Goal: Task Accomplishment & Management: Manage account settings

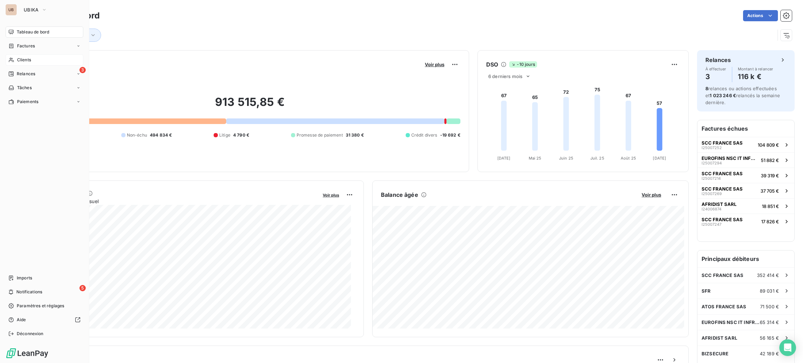
click at [22, 55] on div "Clients" at bounding box center [45, 59] width 78 height 11
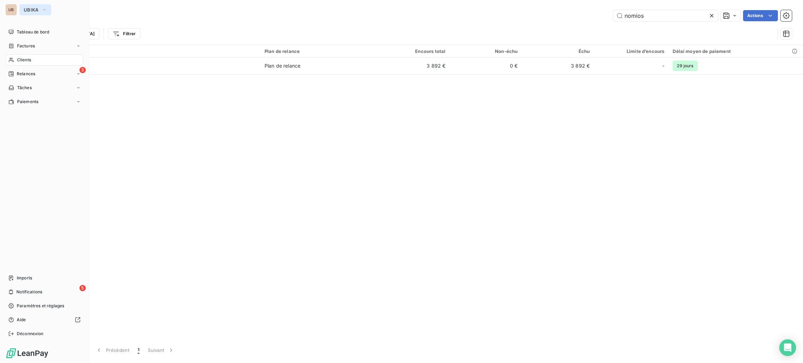
click at [30, 10] on span "UBIKA" at bounding box center [31, 10] width 15 height 6
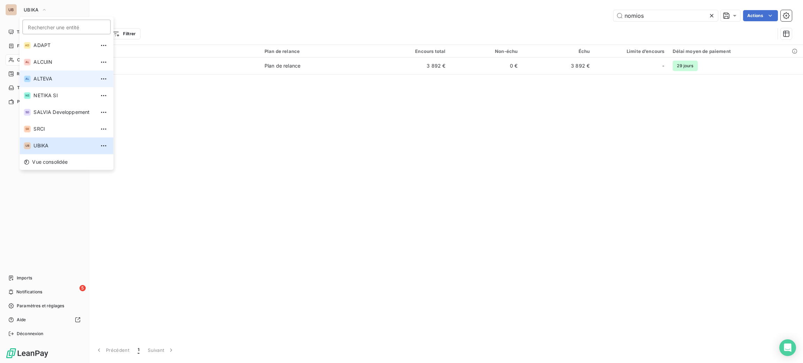
click at [43, 79] on span "ALTEVA" at bounding box center [64, 78] width 62 height 7
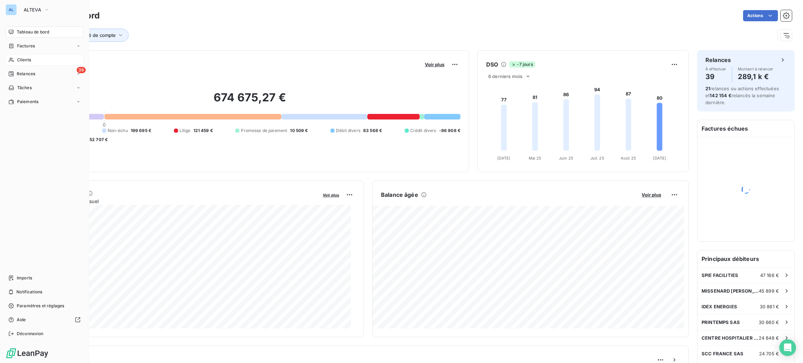
click at [24, 59] on span "Clients" at bounding box center [24, 60] width 14 height 6
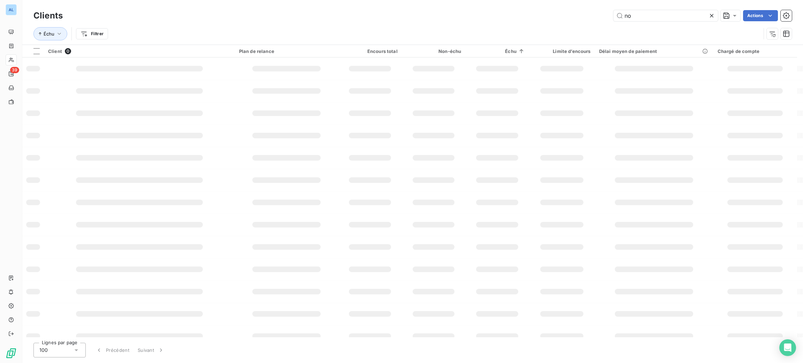
type input "n"
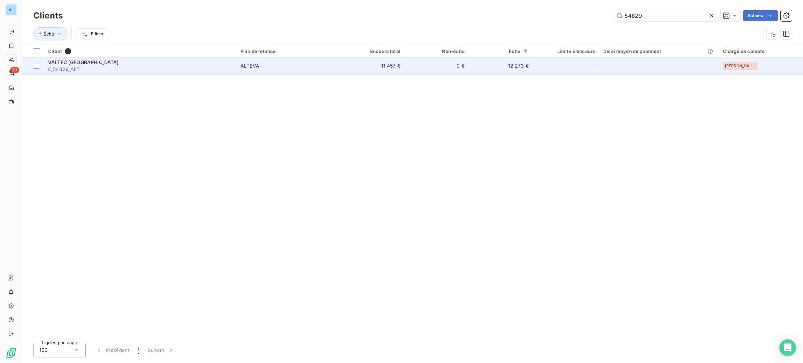
type input "54829"
click at [214, 71] on span "C_54829_ALT" at bounding box center [140, 69] width 184 height 7
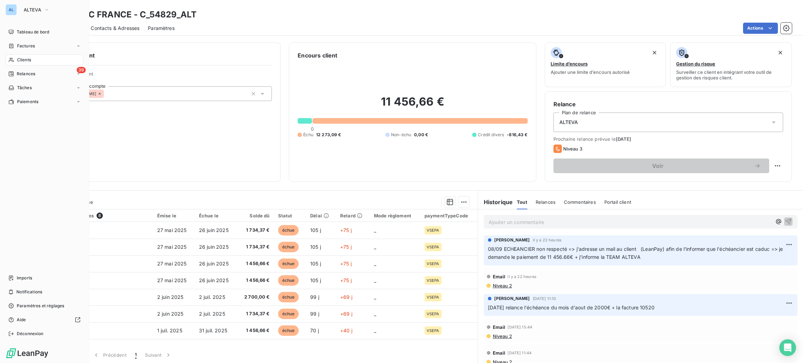
click at [25, 57] on span "Clients" at bounding box center [24, 60] width 14 height 6
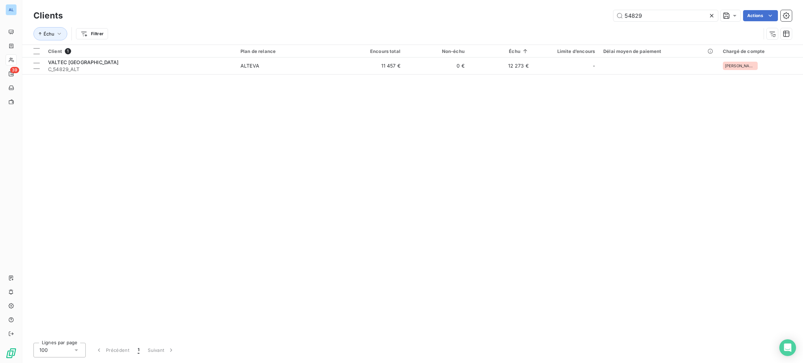
drag, startPoint x: 650, startPoint y: 20, endPoint x: 584, endPoint y: 3, distance: 68.4
click at [588, 8] on div "Clients 54829 Actions" at bounding box center [412, 15] width 759 height 15
type input "4"
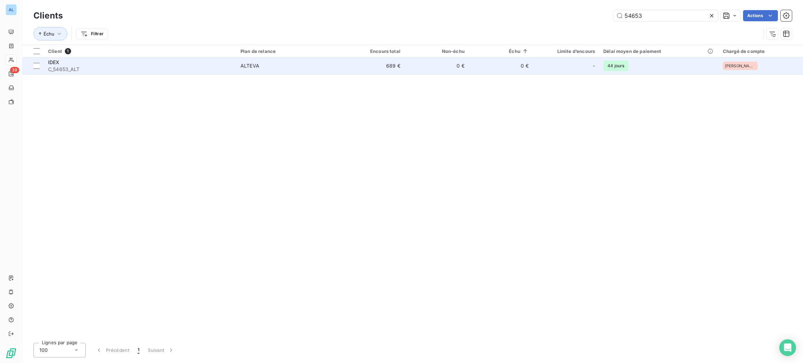
type input "54653"
click at [242, 66] on div "ALTEVA" at bounding box center [250, 65] width 19 height 7
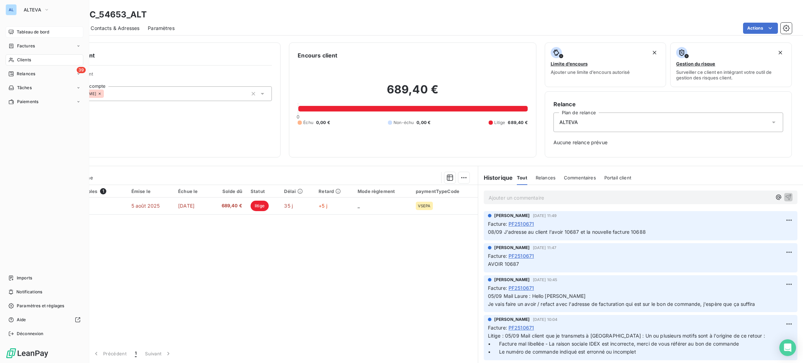
click at [22, 26] on div "Tableau de bord" at bounding box center [45, 31] width 78 height 11
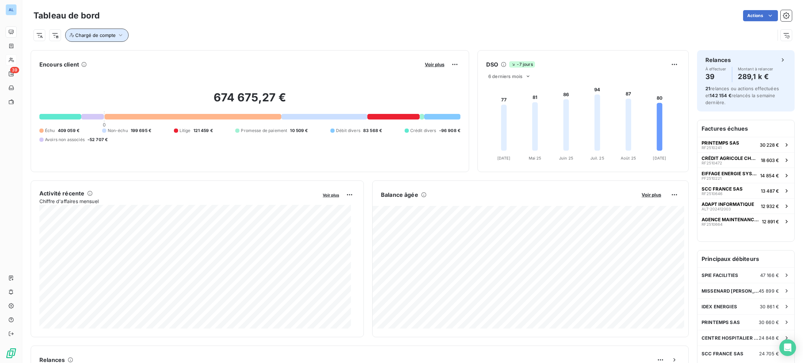
drag, startPoint x: 95, startPoint y: 29, endPoint x: 106, endPoint y: 29, distance: 11.2
click at [95, 29] on button "Chargé de compte" at bounding box center [96, 35] width 63 height 13
drag, startPoint x: 212, startPoint y: 61, endPoint x: 210, endPoint y: 56, distance: 5.5
click at [212, 61] on div "Chargé de compte Contient is Propriétés clients Supprimer le filtre" at bounding box center [164, 63] width 199 height 43
click at [208, 55] on div at bounding box center [210, 53] width 100 height 15
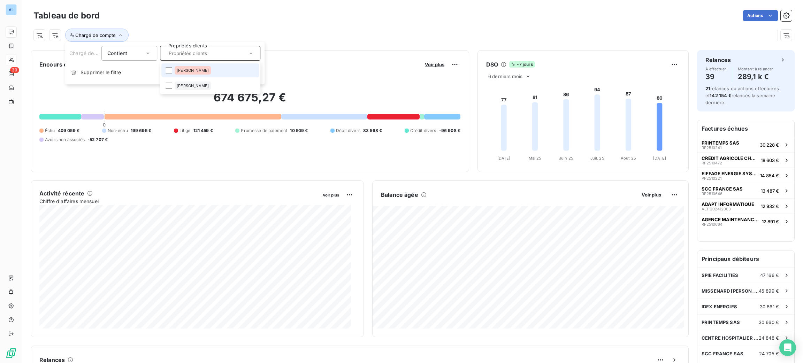
click at [208, 68] on li "[PERSON_NAME]" at bounding box center [210, 70] width 98 height 14
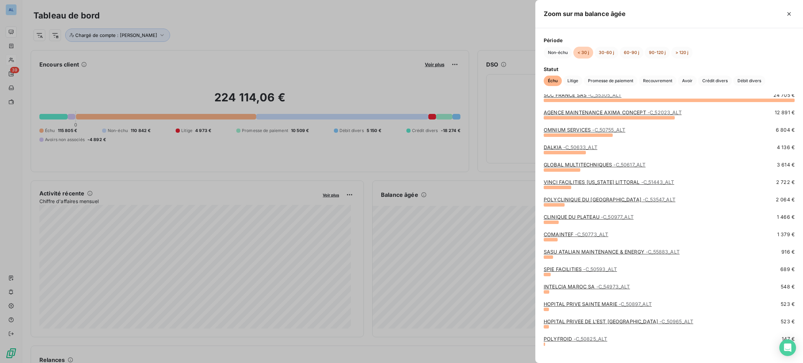
scroll to position [17, 0]
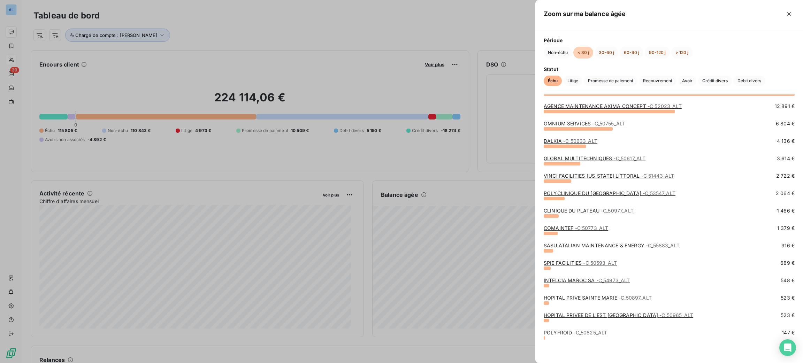
click at [592, 330] on span "- C_50825_ALT" at bounding box center [591, 333] width 34 height 6
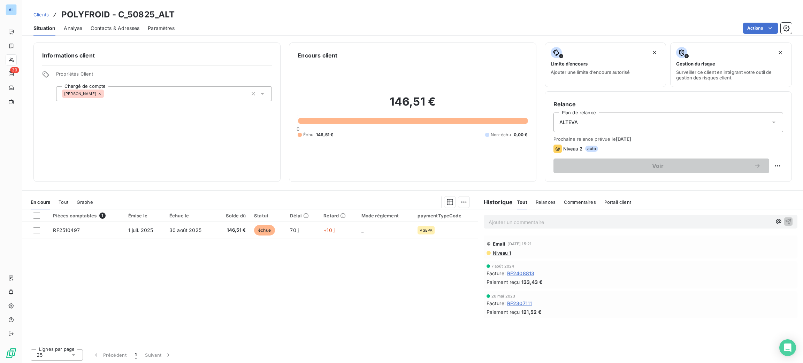
click at [107, 25] on span "Contacts & Adresses" at bounding box center [115, 28] width 49 height 7
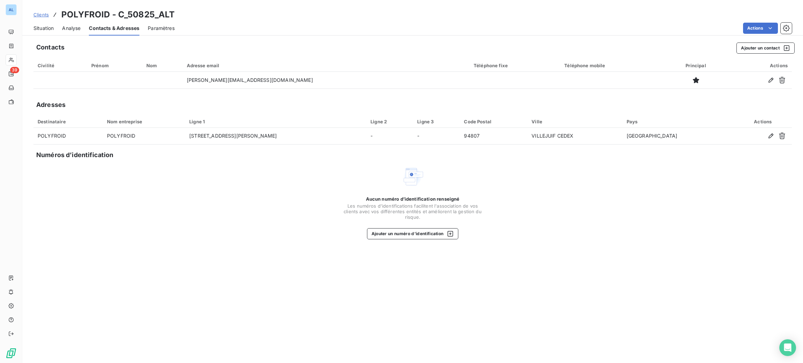
click at [41, 30] on span "Situation" at bounding box center [43, 28] width 20 height 7
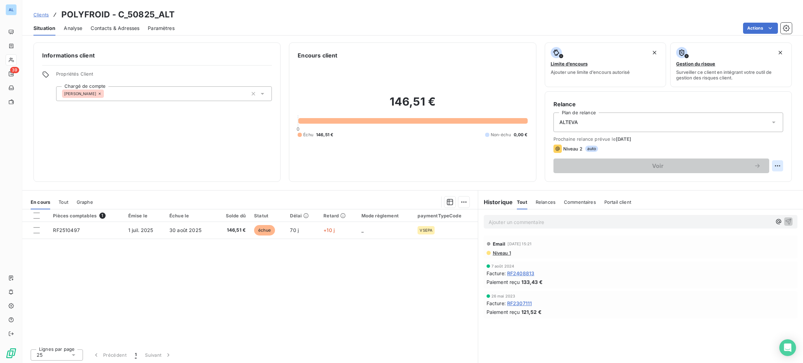
drag, startPoint x: 764, startPoint y: 175, endPoint x: 765, endPoint y: 170, distance: 4.7
click at [765, 173] on div "Relance Plan de relance ALTEVA Prochaine relance prévue le [DATE] Niveau 2 auto…" at bounding box center [668, 136] width 247 height 91
click at [767, 167] on html "AL 39 Clients POLYFROID - C_50825_ALT Situation Analyse Contacts & Adresses Par…" at bounding box center [401, 181] width 803 height 363
click at [760, 174] on div "Replanifier cette action" at bounding box center [741, 181] width 68 height 17
click at [759, 179] on div "Replanifier cette action" at bounding box center [741, 181] width 62 height 11
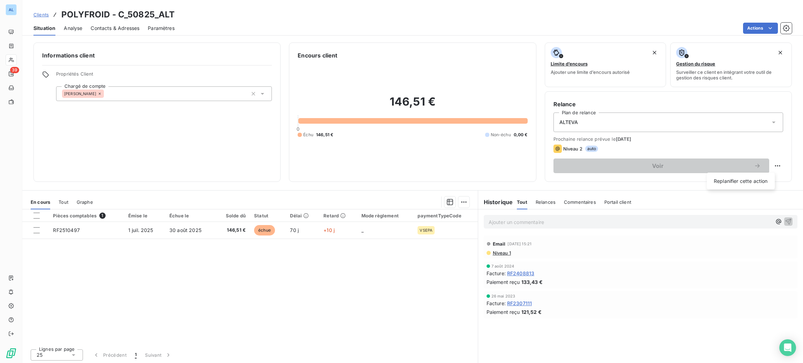
select select "8"
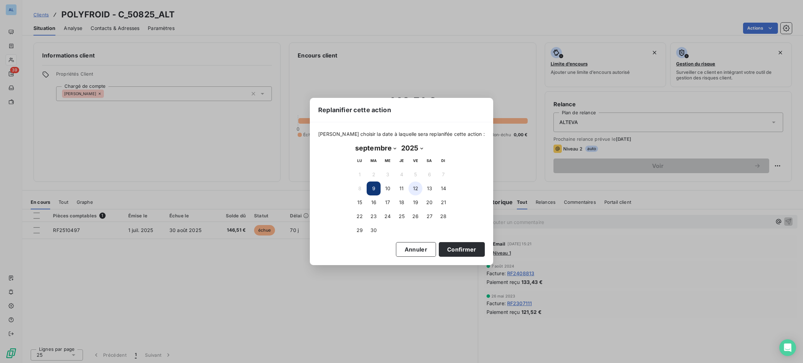
click at [419, 190] on button "12" at bounding box center [416, 189] width 14 height 14
click at [453, 248] on button "Confirmer" at bounding box center [462, 249] width 46 height 15
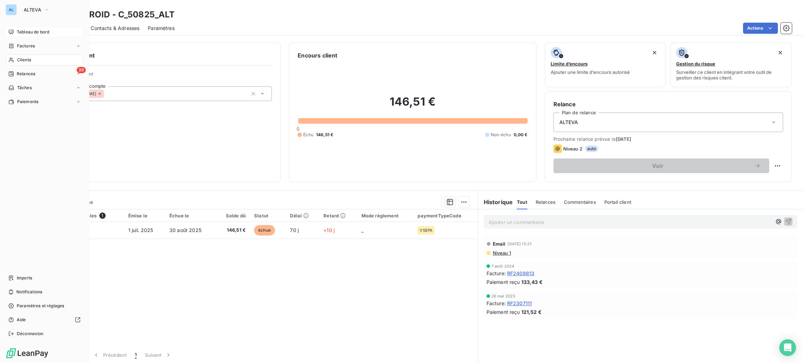
click at [15, 31] on div "Tableau de bord" at bounding box center [45, 31] width 78 height 11
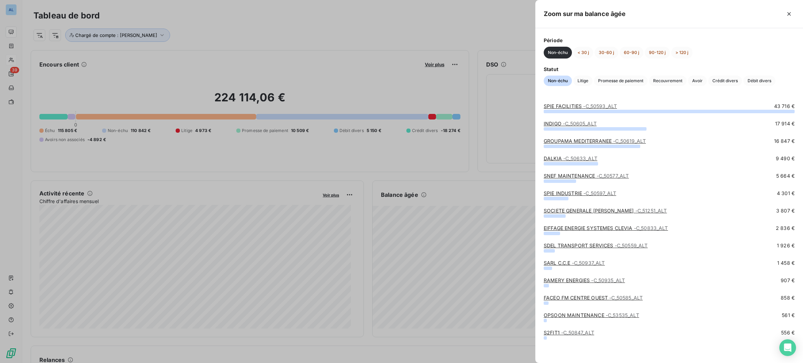
click at [562, 211] on link "SOCIETE GENERALE LUXEMBOURG - C_51251_ALT" at bounding box center [605, 211] width 123 height 6
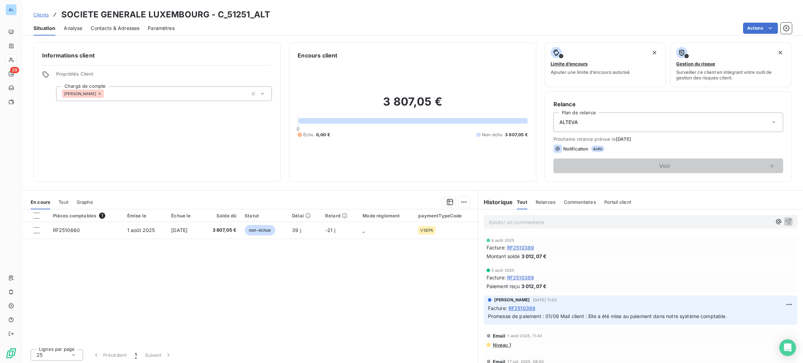
click at [131, 25] on span "Contacts & Adresses" at bounding box center [115, 28] width 49 height 7
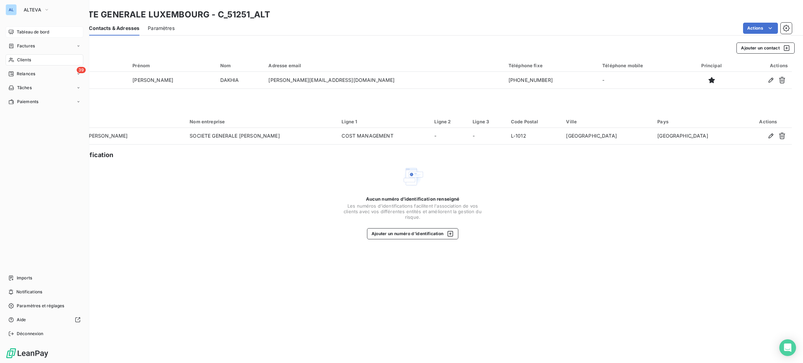
click at [24, 37] on div "Tableau de bord" at bounding box center [45, 31] width 78 height 11
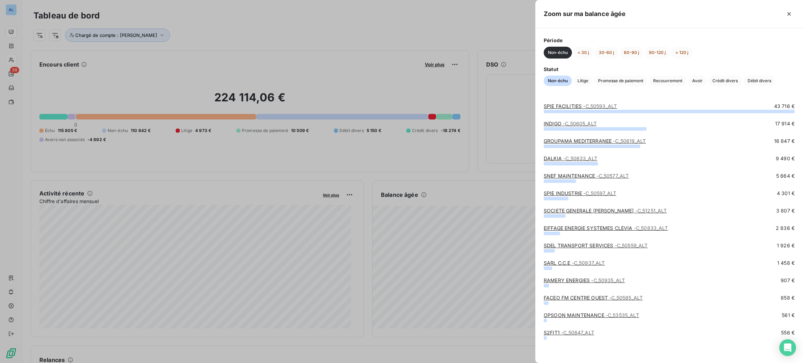
click at [565, 263] on link "SARL C.C.E - C_50937_ALT" at bounding box center [574, 263] width 61 height 6
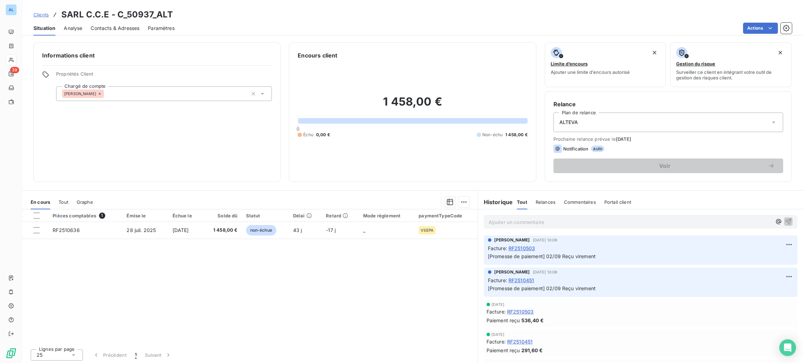
click at [104, 23] on div "Contacts & Adresses" at bounding box center [115, 28] width 49 height 15
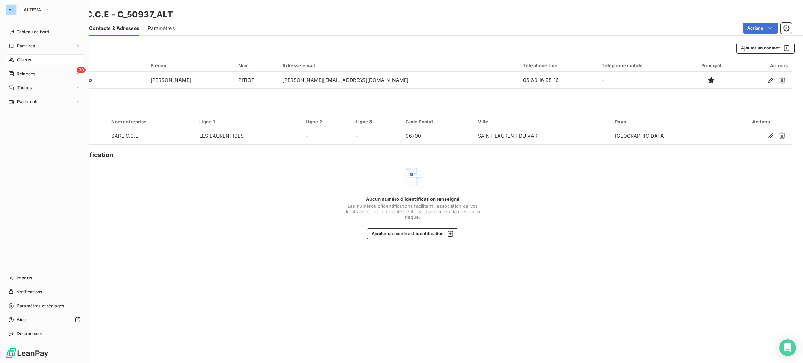
click at [25, 38] on nav "Tableau de bord Factures Clients 39 Relances Tâches Paiements" at bounding box center [45, 66] width 78 height 81
click at [27, 31] on span "Tableau de bord" at bounding box center [33, 32] width 32 height 6
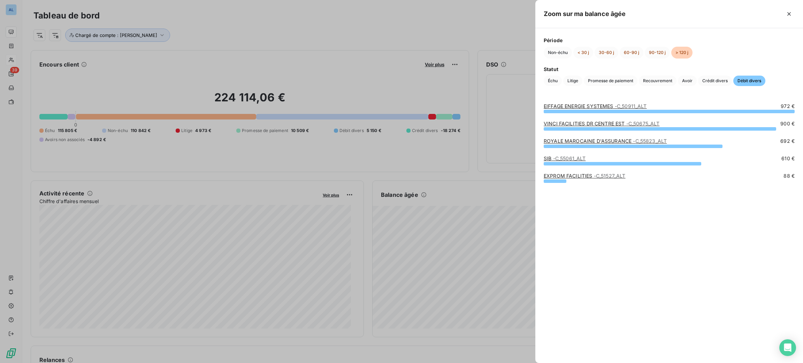
click at [505, 151] on div at bounding box center [401, 181] width 803 height 363
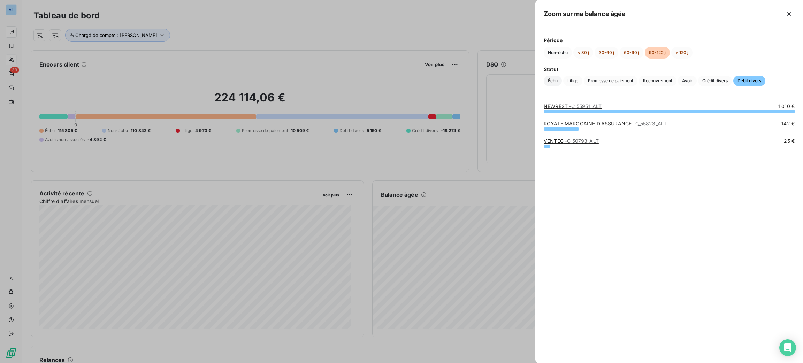
click at [558, 82] on span "Échu" at bounding box center [553, 81] width 18 height 10
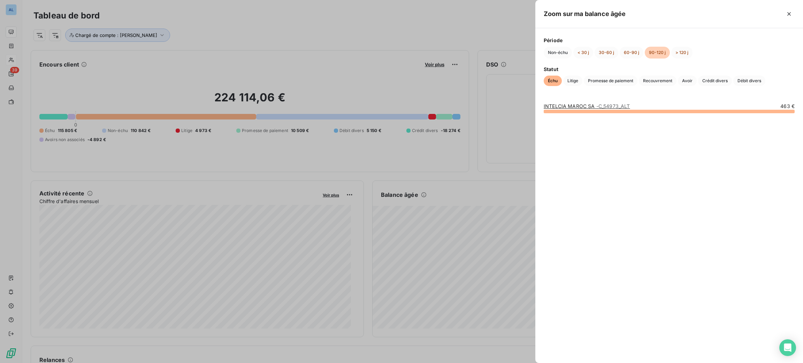
click at [555, 106] on link "INTELCIA MAROC SA - C_54973_ALT" at bounding box center [587, 106] width 86 height 6
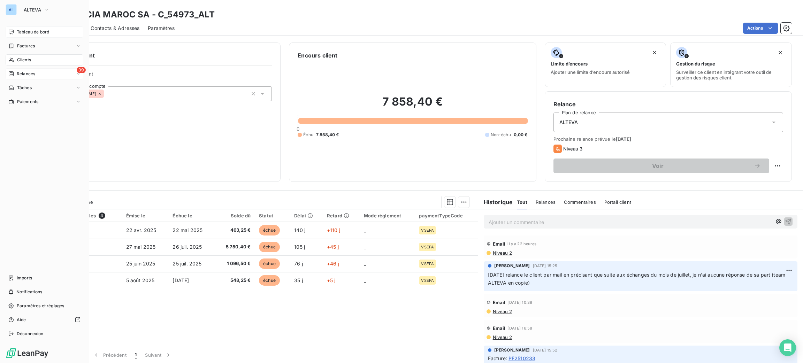
click at [34, 78] on div "39 Relances" at bounding box center [45, 73] width 78 height 11
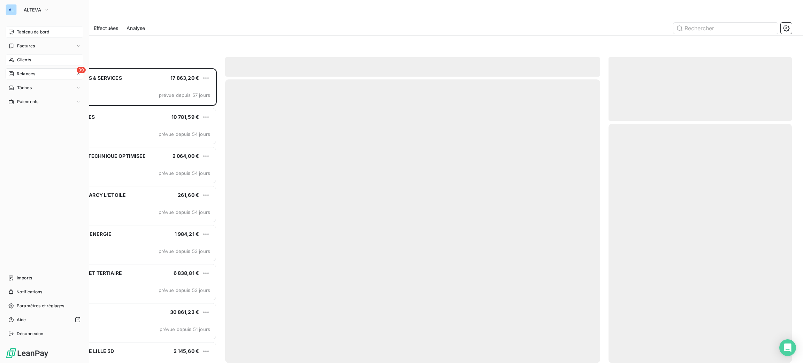
scroll to position [287, 175]
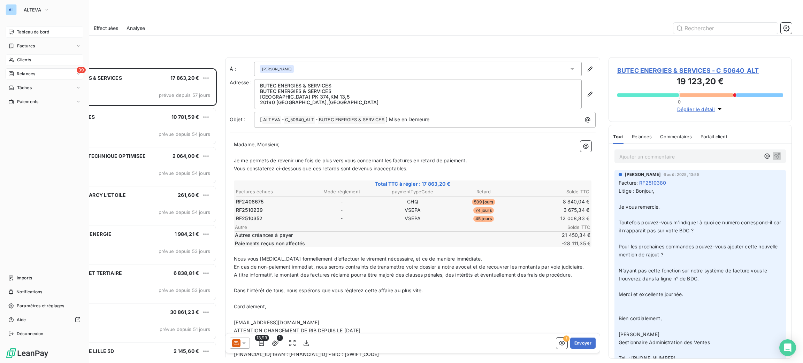
click at [25, 35] on div "Tableau de bord" at bounding box center [45, 31] width 78 height 11
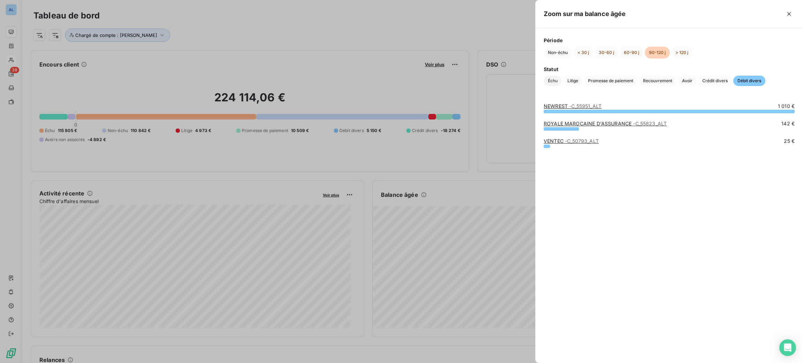
click at [556, 86] on span "Échu" at bounding box center [553, 81] width 18 height 10
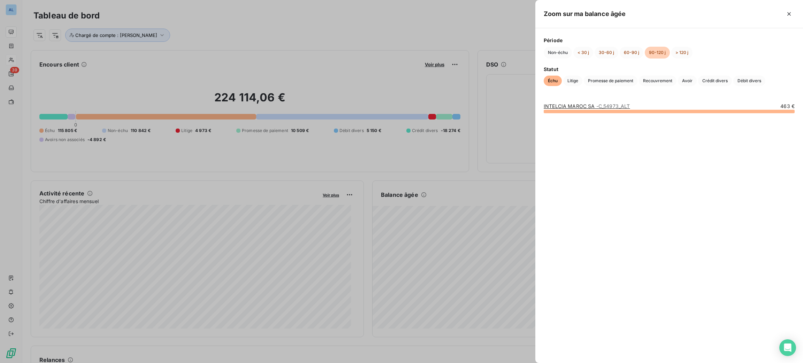
click at [557, 100] on div "INTELCIA MAROC SA - C_54973_ALT 463 €" at bounding box center [669, 228] width 268 height 269
click at [558, 103] on link "INTELCIA MAROC SA - C_54973_ALT" at bounding box center [587, 106] width 86 height 6
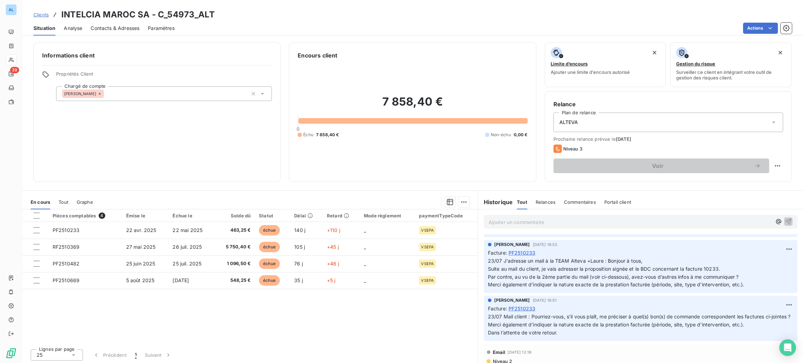
scroll to position [261, 0]
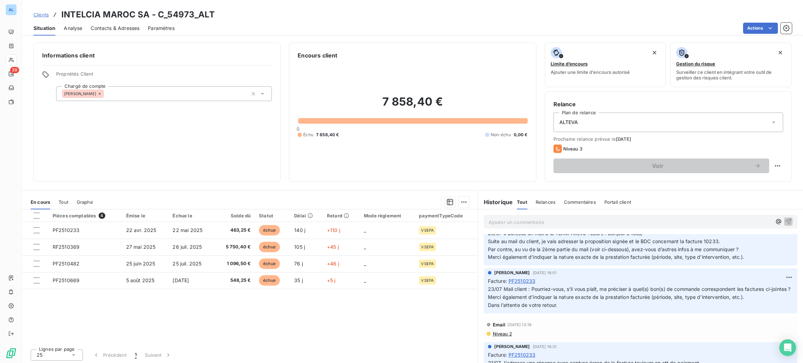
click at [127, 22] on div "Contacts & Adresses" at bounding box center [115, 28] width 49 height 15
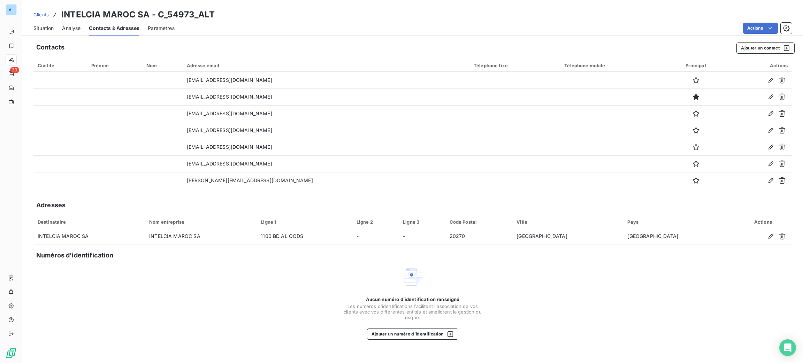
click at [46, 30] on span "Situation" at bounding box center [43, 28] width 20 height 7
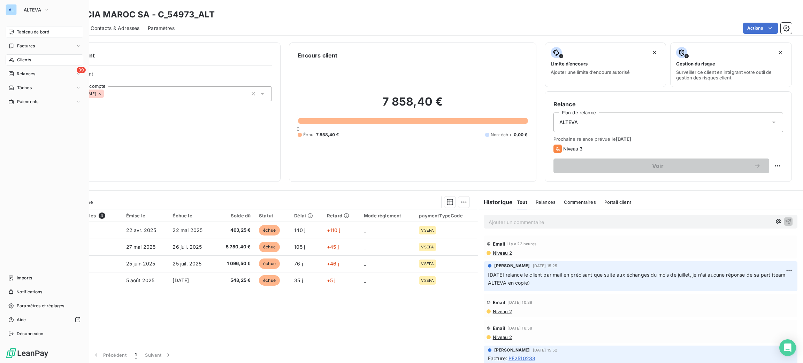
click at [18, 32] on span "Tableau de bord" at bounding box center [33, 32] width 32 height 6
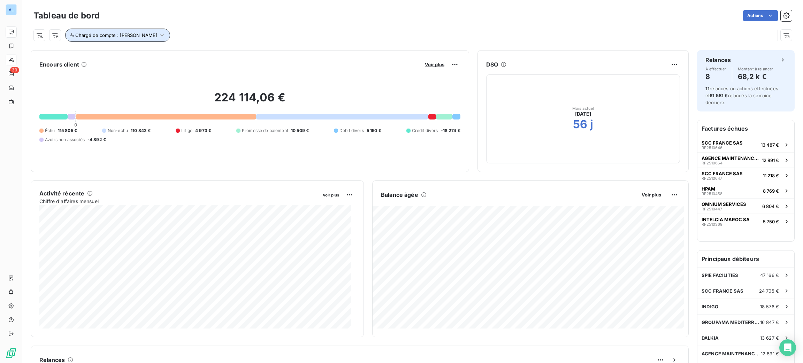
click at [130, 37] on span "Chargé de compte : [PERSON_NAME]" at bounding box center [116, 35] width 82 height 6
drag, startPoint x: 168, startPoint y: 51, endPoint x: 180, endPoint y: 54, distance: 11.5
click at [180, 54] on div "[PERSON_NAME]" at bounding box center [187, 53] width 42 height 8
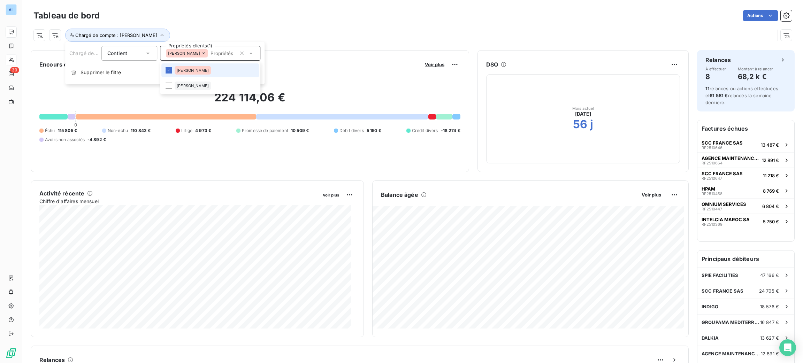
click at [201, 54] on icon at bounding box center [203, 53] width 4 height 4
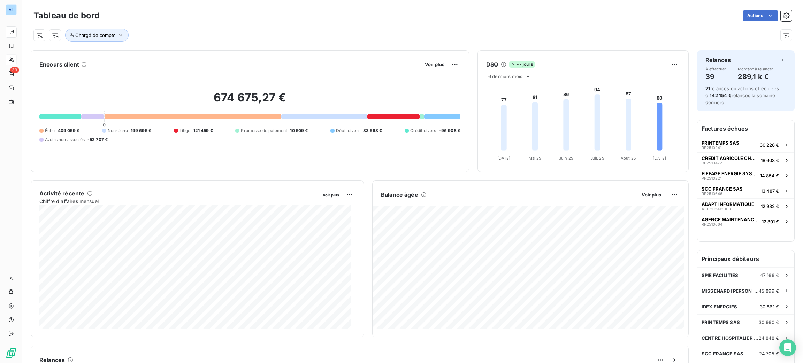
click at [263, 35] on div "Chargé de compte" at bounding box center [403, 35] width 741 height 13
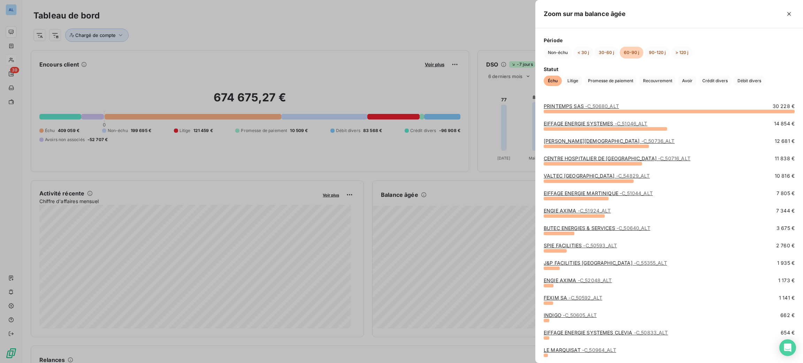
click at [419, 73] on div at bounding box center [401, 181] width 803 height 363
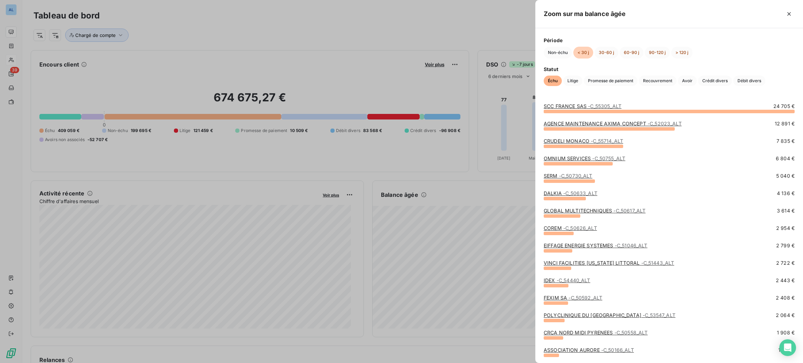
click at [564, 127] on link "AGENCE MAINTENANCE AXIMA CONCEPT - C_52023_ALT" at bounding box center [613, 124] width 138 height 6
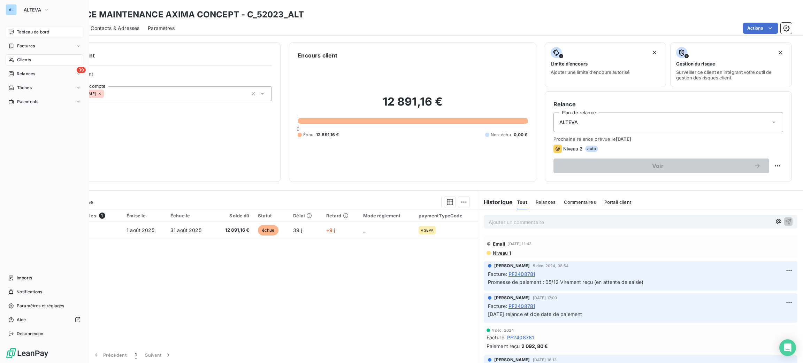
click at [23, 35] on span "Tableau de bord" at bounding box center [33, 32] width 32 height 6
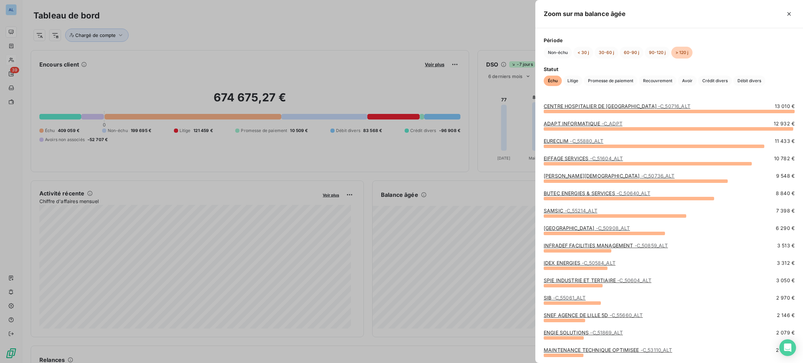
click at [549, 158] on link "EIFFAGE SERVICES - C_51604_ALT" at bounding box center [583, 158] width 79 height 6
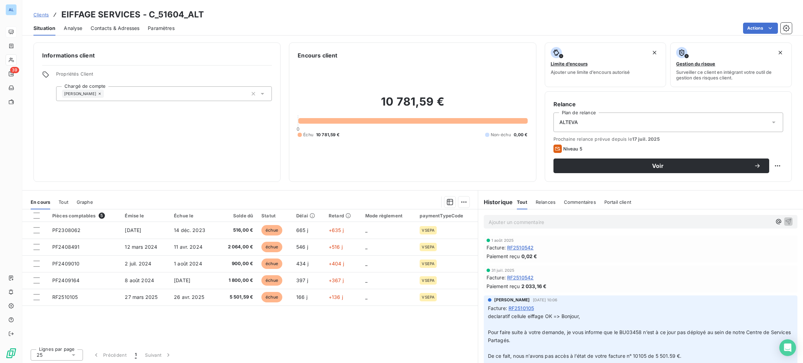
scroll to position [52, 0]
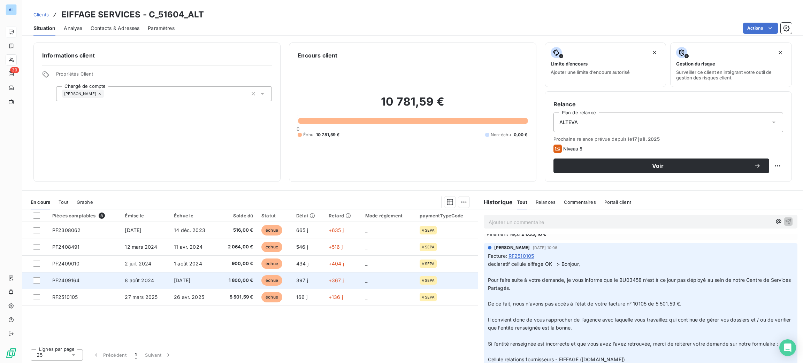
click at [190, 280] on span "[DATE]" at bounding box center [182, 280] width 16 height 6
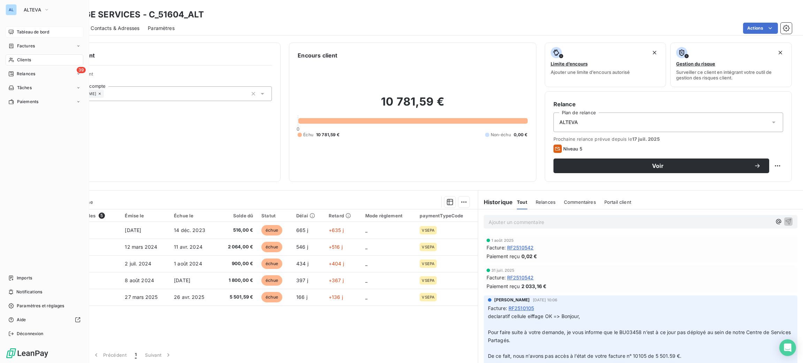
click at [37, 34] on span "Tableau de bord" at bounding box center [33, 32] width 32 height 6
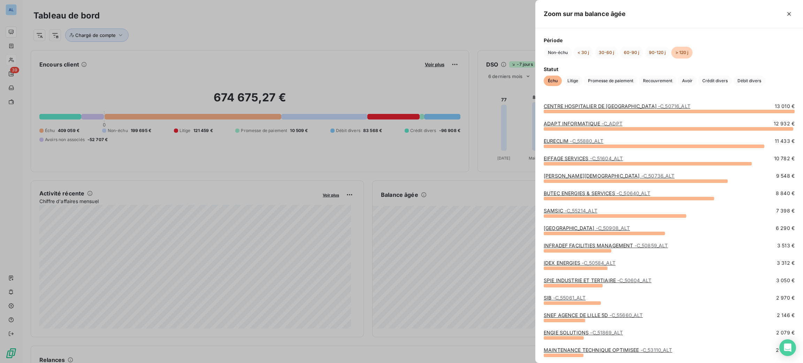
click at [581, 194] on link "BUTEC ENERGIES & SERVICES - C_50640_ALT" at bounding box center [597, 193] width 107 height 6
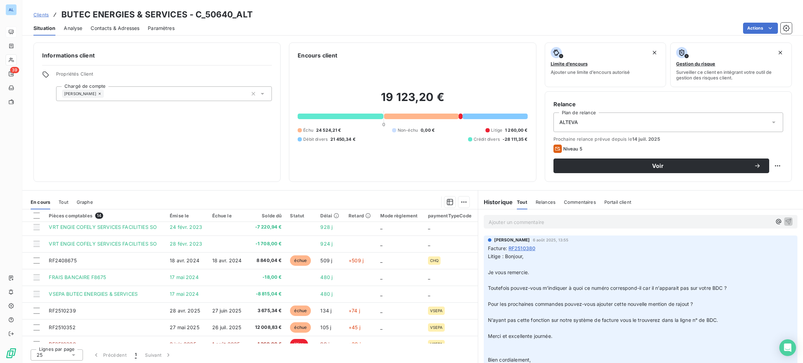
scroll to position [113, 0]
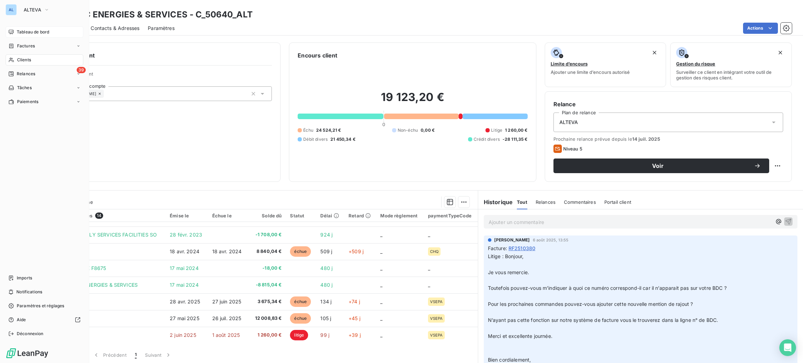
click at [41, 31] on span "Tableau de bord" at bounding box center [33, 32] width 32 height 6
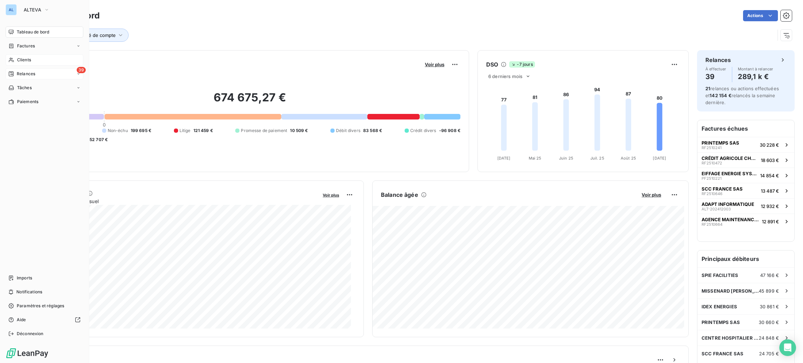
click at [21, 72] on span "Relances" at bounding box center [26, 74] width 18 height 6
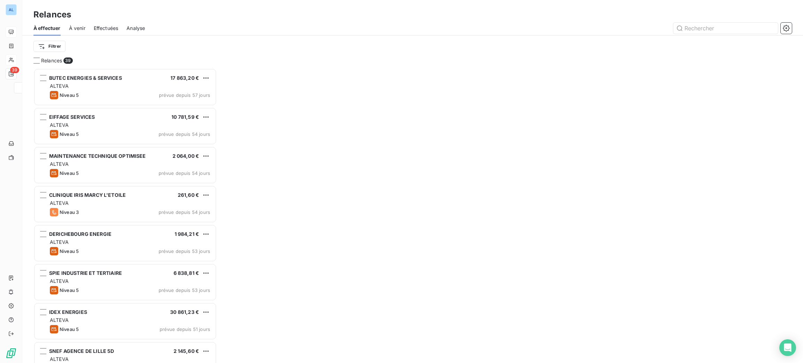
scroll to position [287, 175]
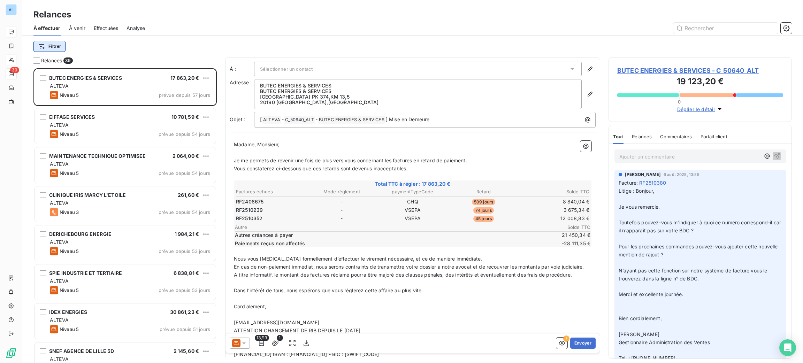
click at [60, 41] on html "AL 39 Relances À effectuer À venir Effectuées Analyse Filtrer Relances 39 BUTEC…" at bounding box center [401, 181] width 803 height 363
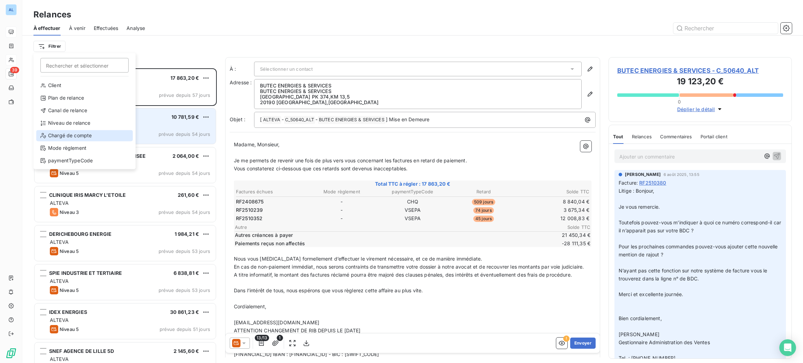
click at [86, 137] on div "Chargé de compte" at bounding box center [84, 135] width 97 height 11
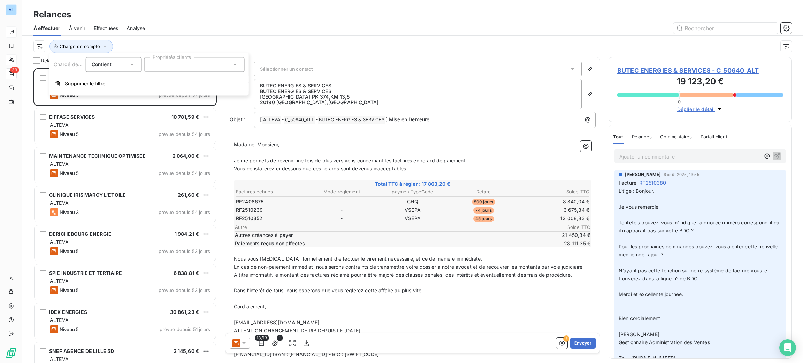
click at [204, 66] on div at bounding box center [194, 64] width 100 height 15
click at [192, 83] on li "[PERSON_NAME]" at bounding box center [195, 82] width 98 height 14
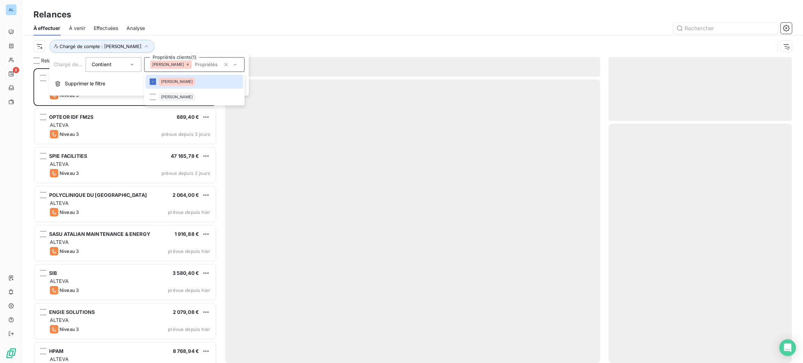
scroll to position [287, 175]
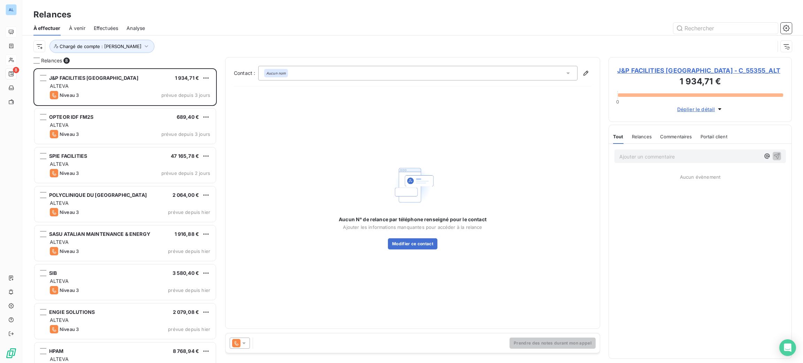
click at [229, 37] on div "Chargé de compte : [PERSON_NAME]" at bounding box center [412, 47] width 759 height 22
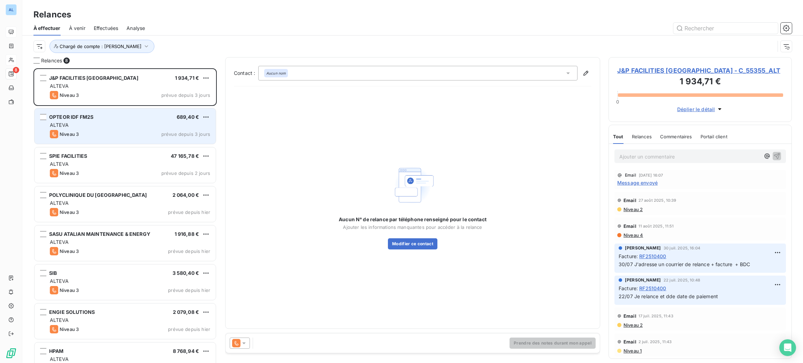
click at [104, 115] on div "OPTEOR IDF FM2S 689,40 €" at bounding box center [130, 117] width 160 height 6
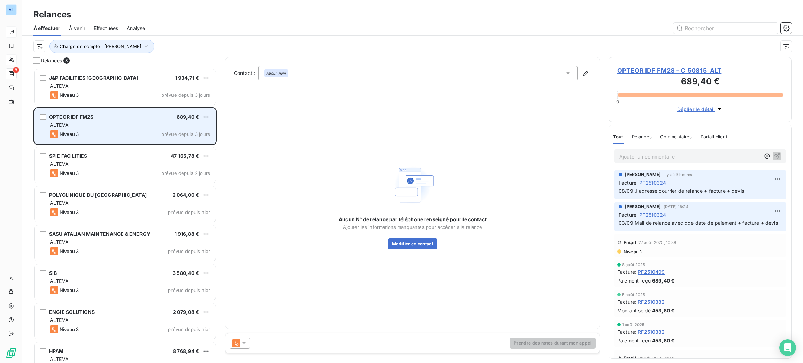
click at [200, 116] on div "OPTEOR IDF FM2S 689,40 €" at bounding box center [130, 117] width 160 height 6
click at [203, 117] on html "AL 8 Relances À effectuer À venir Effectuées Analyse Chargé de compte : [PERSON…" at bounding box center [401, 181] width 803 height 363
click at [192, 130] on div "Replanifier cette action" at bounding box center [176, 131] width 62 height 11
select select "8"
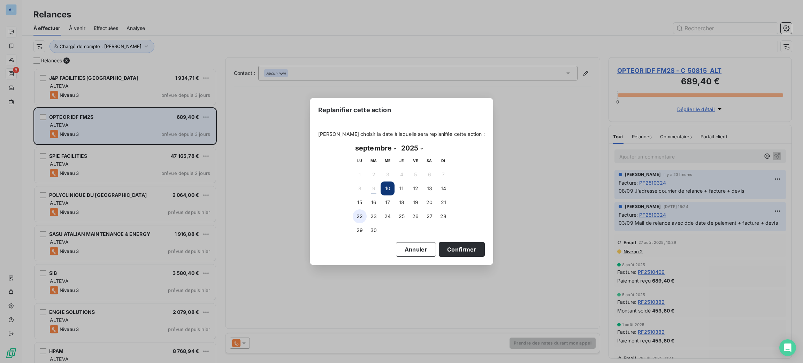
click at [361, 215] on button "22" at bounding box center [360, 217] width 14 height 14
click at [373, 213] on button "23" at bounding box center [374, 217] width 14 height 14
click at [447, 248] on button "Confirmer" at bounding box center [462, 249] width 46 height 15
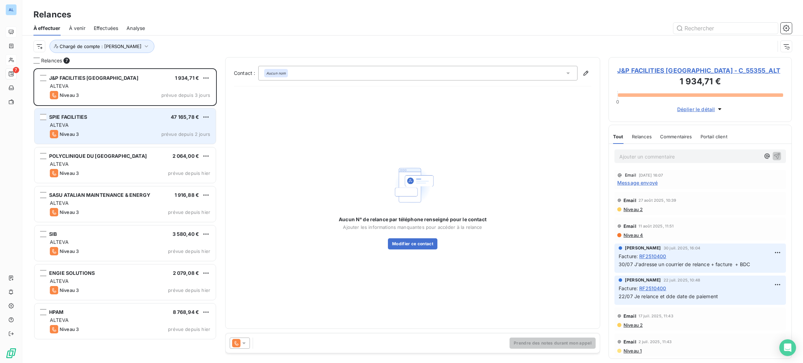
click at [146, 127] on div "ALTEVA" at bounding box center [130, 125] width 160 height 7
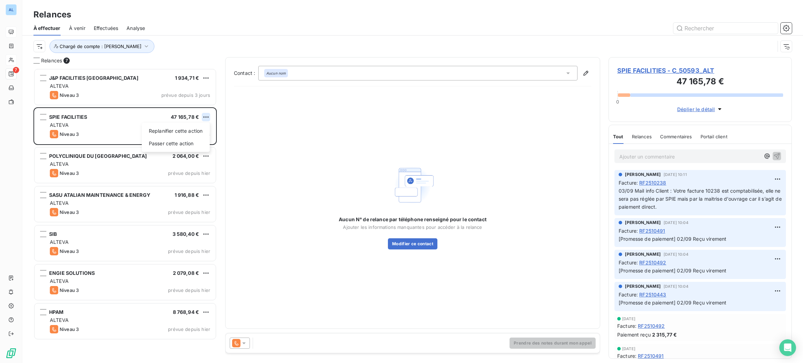
click at [206, 119] on html "AL 7 Relances À effectuer À venir Effectuées Analyse Chargé de compte : [PERSON…" at bounding box center [401, 181] width 803 height 363
click at [164, 135] on div "Replanifier cette action" at bounding box center [176, 131] width 62 height 11
select select "8"
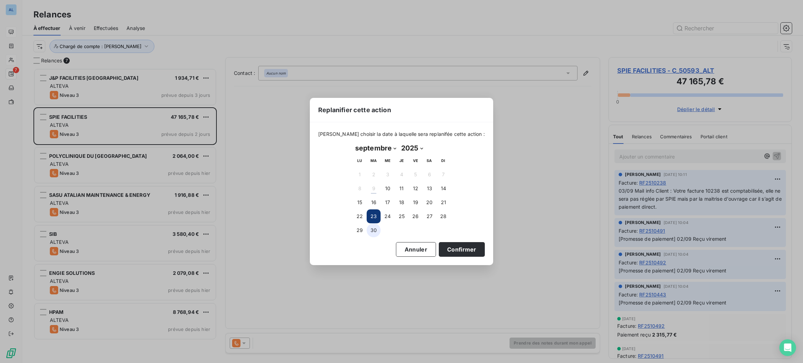
click at [373, 233] on button "30" at bounding box center [374, 230] width 14 height 14
click at [374, 216] on button "23" at bounding box center [374, 217] width 14 height 14
click at [442, 246] on button "Confirmer" at bounding box center [462, 249] width 46 height 15
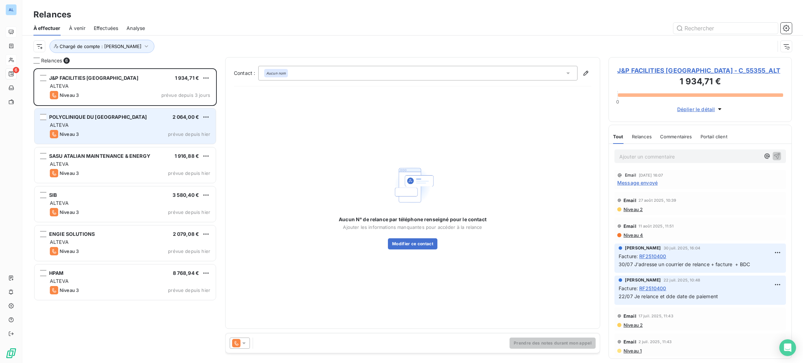
click at [168, 128] on div "ALTEVA" at bounding box center [130, 125] width 160 height 7
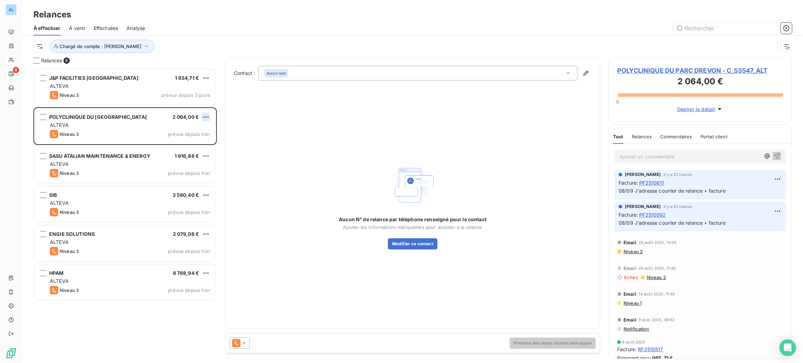
click at [205, 118] on html "AL 6 Relances À effectuer À venir Effectuées Analyse Chargé de compte : [PERSON…" at bounding box center [401, 181] width 803 height 363
click at [196, 130] on div "Replanifier cette action" at bounding box center [176, 131] width 62 height 11
select select "8"
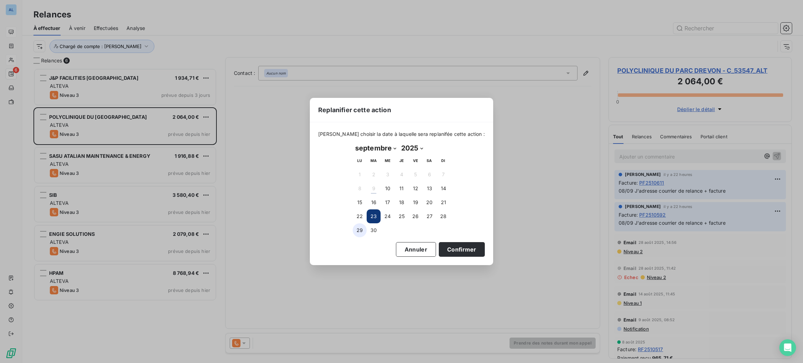
click at [358, 234] on button "29" at bounding box center [360, 230] width 14 height 14
click at [449, 250] on button "Confirmer" at bounding box center [462, 249] width 46 height 15
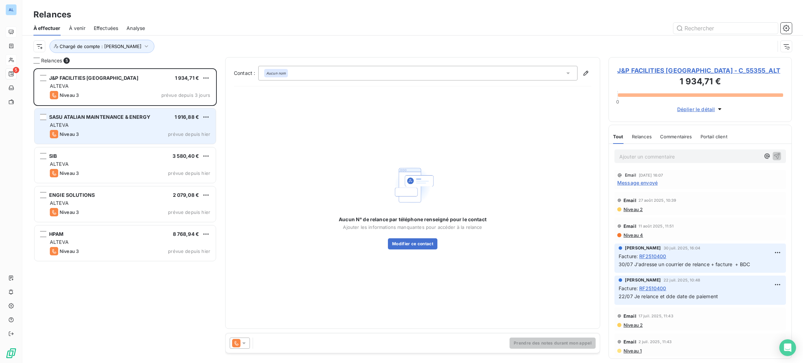
click at [165, 127] on div "ALTEVA" at bounding box center [130, 125] width 160 height 7
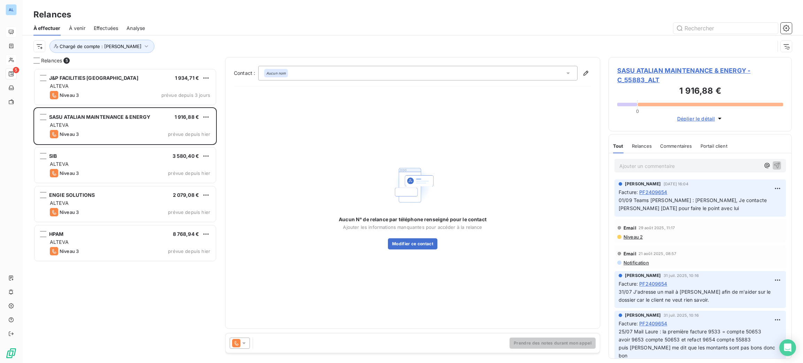
click at [637, 68] on span "SASU ATALIAN MAINTENANCE & ENERGY - C_55883_ALT" at bounding box center [700, 75] width 166 height 19
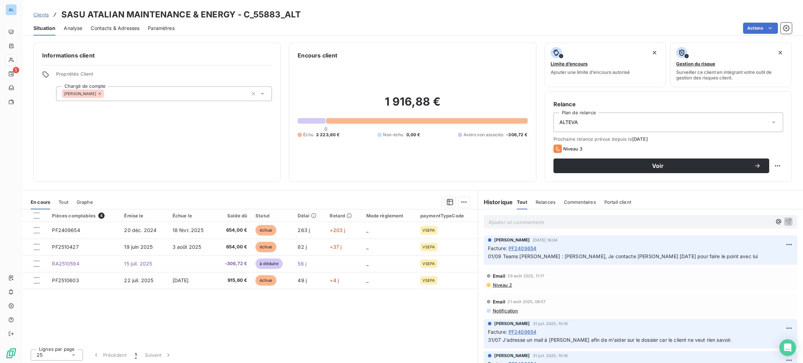
drag, startPoint x: 673, startPoint y: 167, endPoint x: 415, endPoint y: 169, distance: 258.0
click at [428, 169] on div "Informations client Propriétés Client Chargé de compte [PERSON_NAME] client 1 9…" at bounding box center [412, 112] width 781 height 139
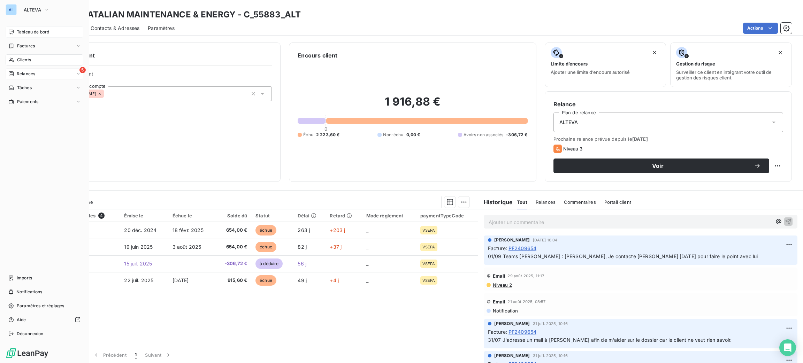
click at [24, 77] on div "5 Relances" at bounding box center [45, 73] width 78 height 11
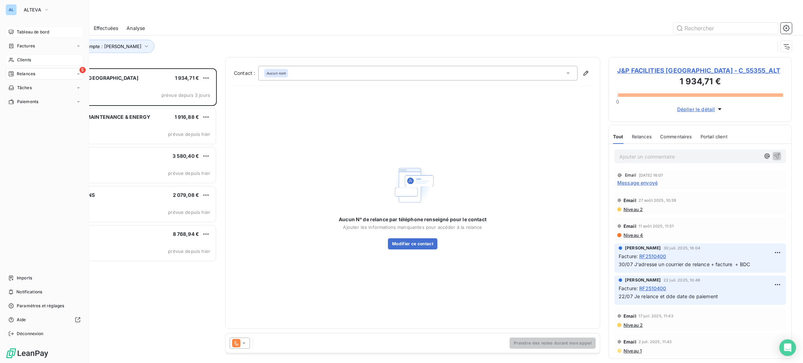
scroll to position [287, 175]
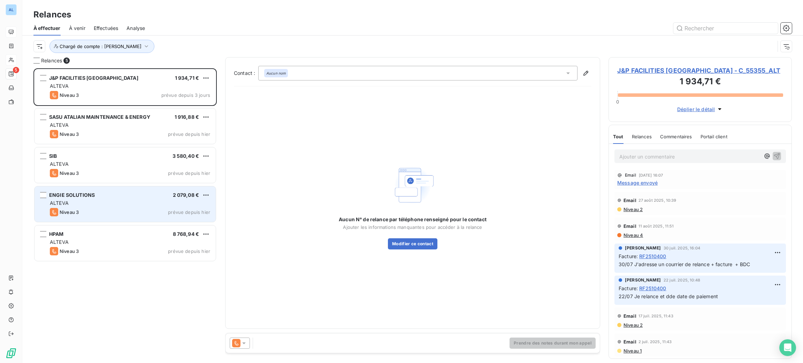
click at [136, 200] on div "ALTEVA" at bounding box center [130, 203] width 160 height 7
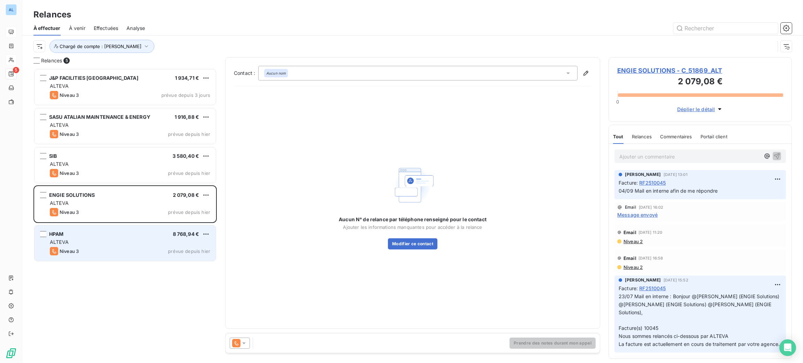
click at [120, 233] on div "HPAM 8 768,94 €" at bounding box center [130, 234] width 160 height 6
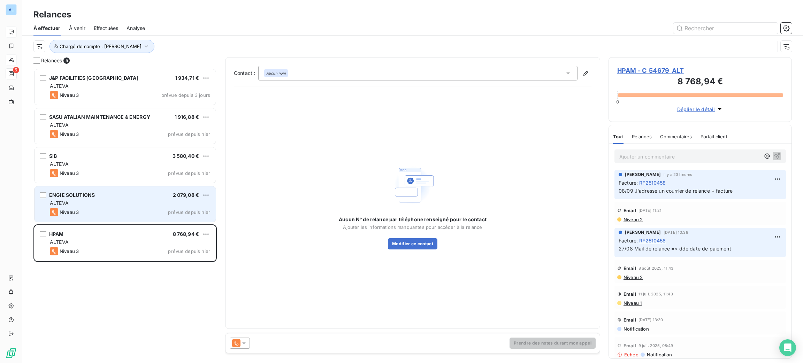
click at [130, 206] on div "ALTEVA" at bounding box center [130, 203] width 160 height 7
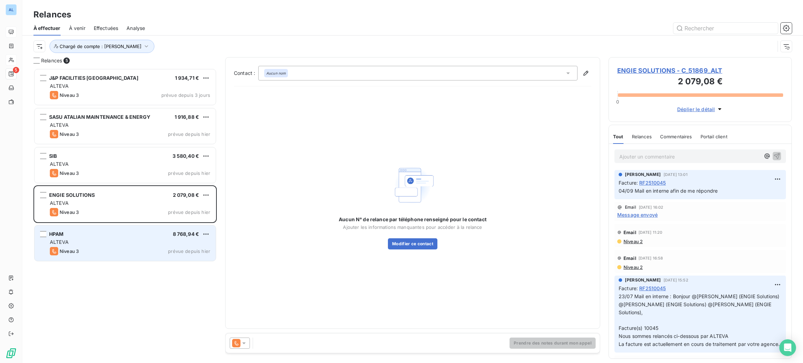
click at [131, 233] on div "HPAM 8 768,94 €" at bounding box center [130, 234] width 160 height 6
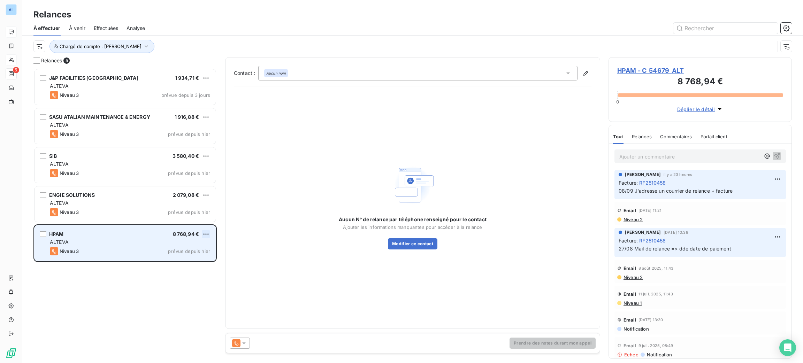
click at [209, 231] on html "AL 5 Relances À effectuer À venir Effectuées Analyse Chargé de compte : [PERSON…" at bounding box center [401, 181] width 803 height 363
click at [198, 246] on div "Replanifier cette action" at bounding box center [176, 248] width 62 height 11
select select "8"
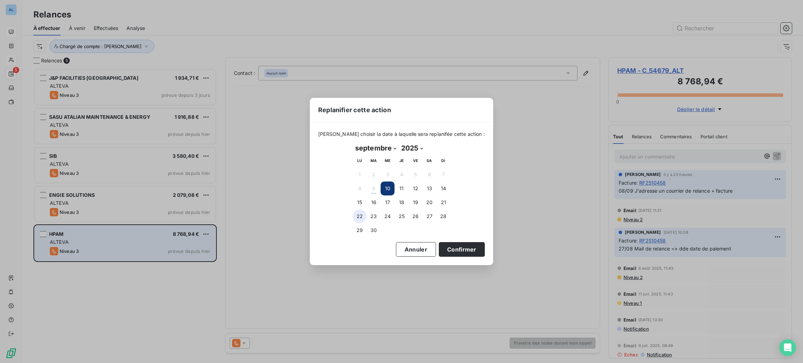
click at [359, 219] on button "22" at bounding box center [360, 217] width 14 height 14
click at [454, 246] on button "Confirmer" at bounding box center [462, 249] width 46 height 15
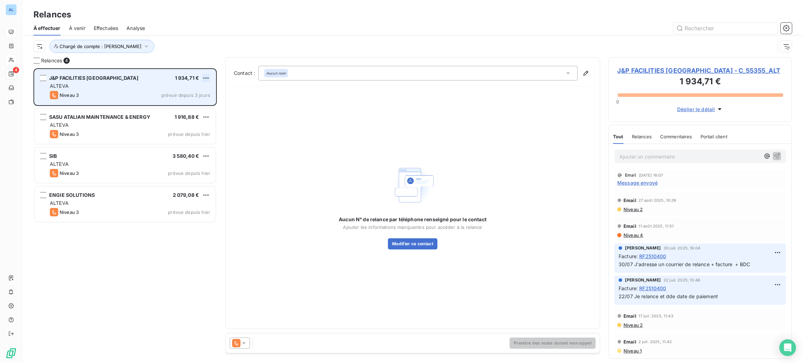
click at [203, 76] on html "AL 4 Relances À effectuer À venir Effectuées Analyse Chargé de compte : [PERSON…" at bounding box center [401, 181] width 803 height 363
click at [191, 90] on div "Replanifier cette action" at bounding box center [176, 91] width 62 height 11
select select "8"
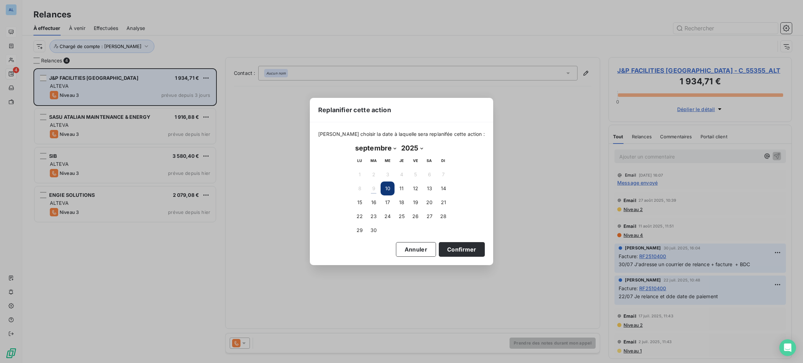
click at [419, 40] on div "Replanifier cette action [PERSON_NAME] choisir la date à laquelle sera replanif…" at bounding box center [401, 181] width 803 height 363
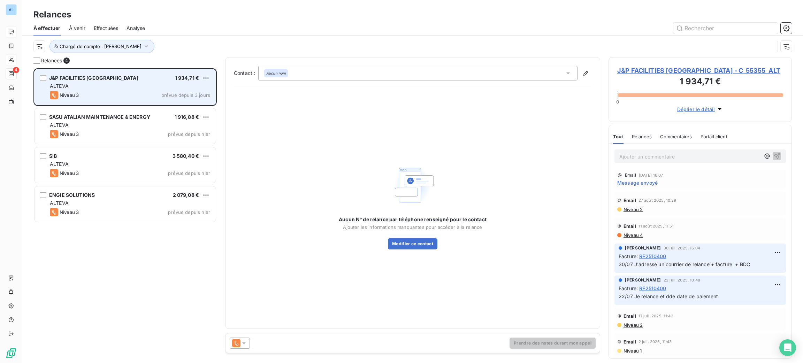
click at [664, 74] on span "J&P FACILITIES [GEOGRAPHIC_DATA] - C_55355_ALT" at bounding box center [700, 70] width 166 height 9
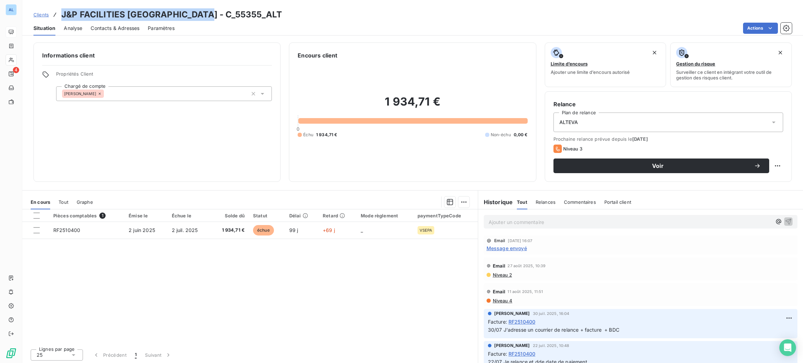
drag, startPoint x: 204, startPoint y: 13, endPoint x: 60, endPoint y: 18, distance: 143.7
click at [61, 18] on h3 "J&P FACILITIES [GEOGRAPHIC_DATA] - C_55355_ALT" at bounding box center [171, 14] width 221 height 13
drag, startPoint x: 68, startPoint y: 16, endPoint x: 71, endPoint y: 16, distance: 3.8
copy h3 "J&P FACILITIES [GEOGRAPHIC_DATA] - C_55355"
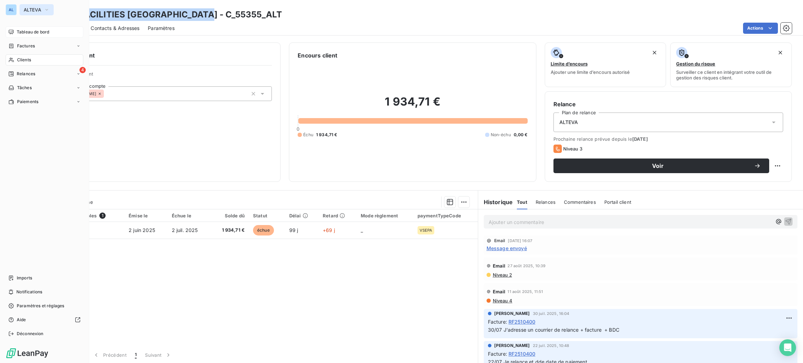
drag, startPoint x: 23, startPoint y: 6, endPoint x: 29, endPoint y: 9, distance: 7.0
click at [25, 7] on button "ALTEVA" at bounding box center [37, 9] width 34 height 11
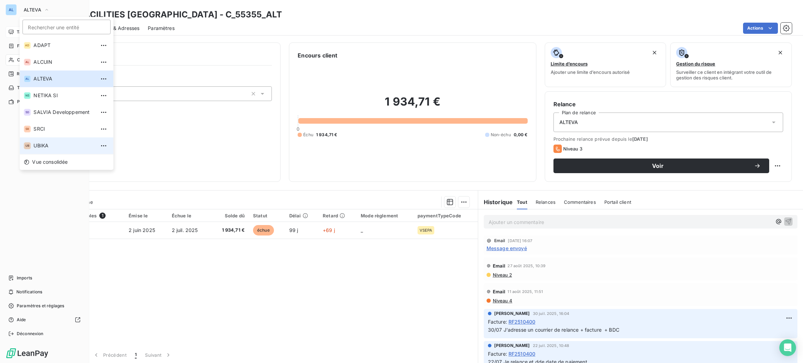
click at [51, 149] on span "UBIKA" at bounding box center [64, 145] width 62 height 7
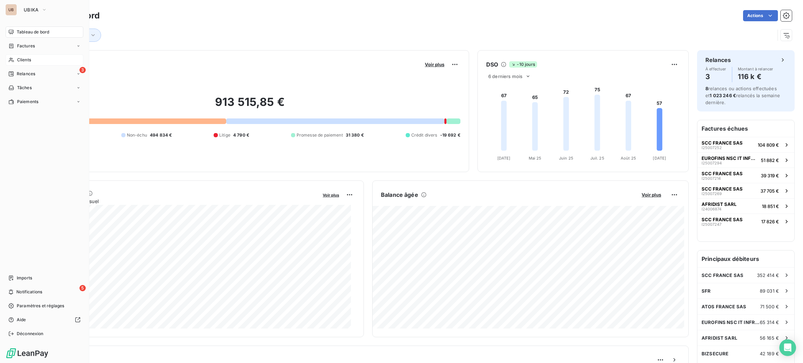
click at [28, 59] on span "Clients" at bounding box center [24, 60] width 14 height 6
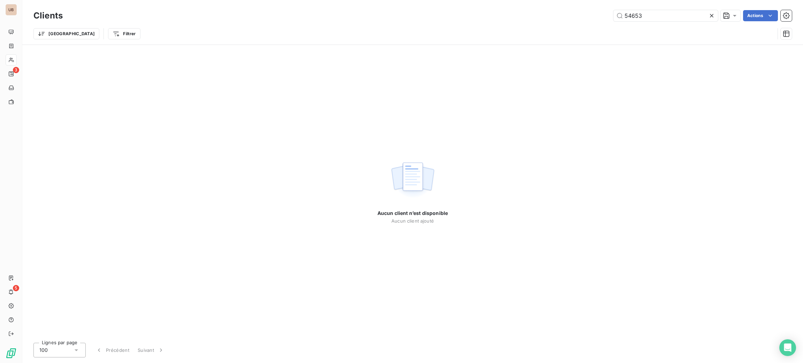
drag, startPoint x: 636, startPoint y: 16, endPoint x: 578, endPoint y: 18, distance: 58.2
click at [579, 18] on div "54653 Actions" at bounding box center [431, 15] width 721 height 11
type input "3"
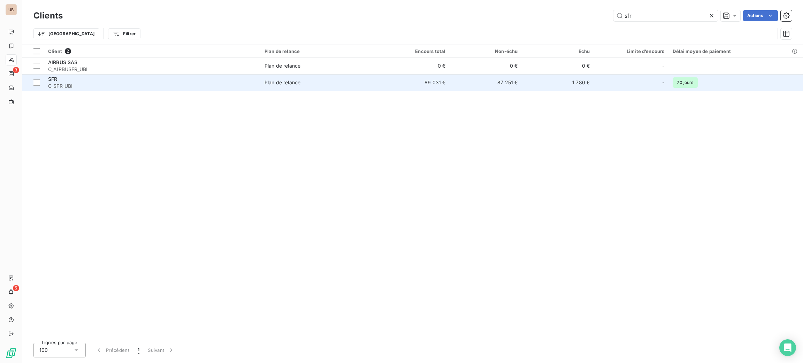
type input "sfr"
click at [313, 89] on td "Plan de relance" at bounding box center [318, 82] width 117 height 17
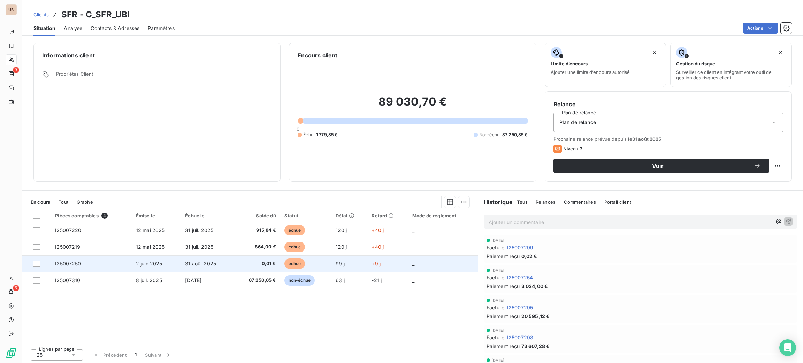
click at [194, 271] on td "31 août 2025" at bounding box center [207, 264] width 52 height 17
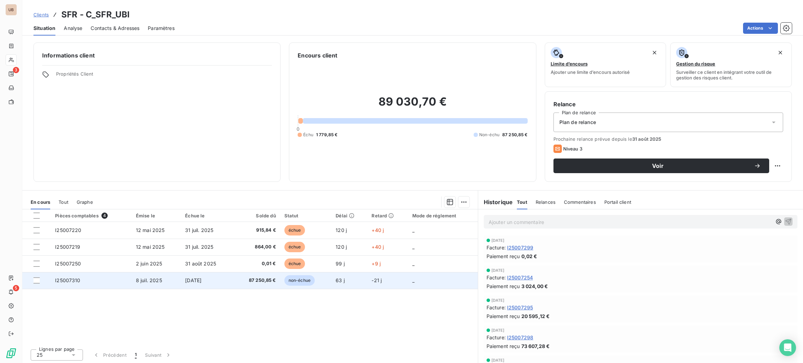
click at [201, 280] on span "[DATE]" at bounding box center [193, 280] width 16 height 6
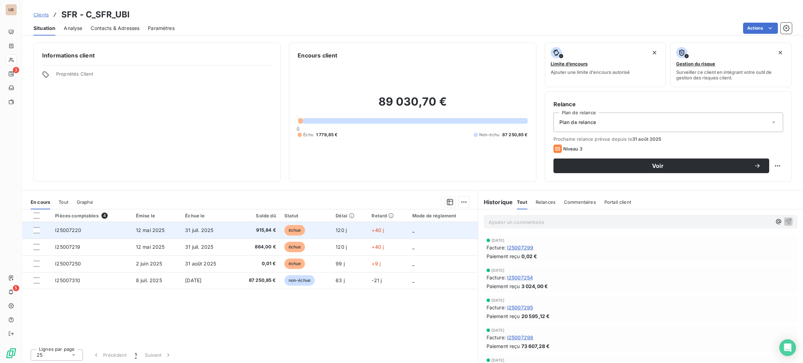
click at [151, 227] on span "12 mai 2025" at bounding box center [150, 230] width 29 height 6
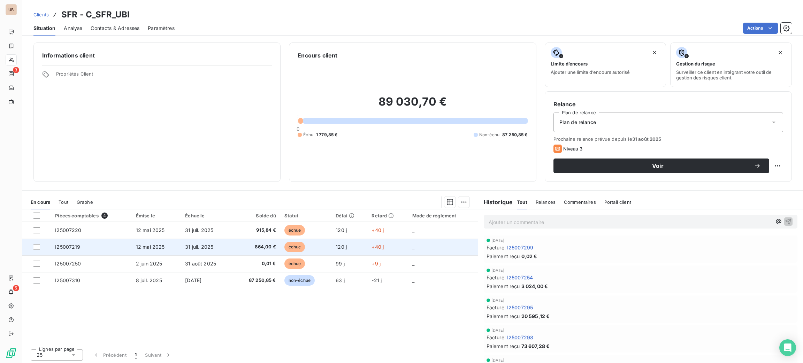
click at [120, 239] on td "I25007219" at bounding box center [91, 247] width 81 height 17
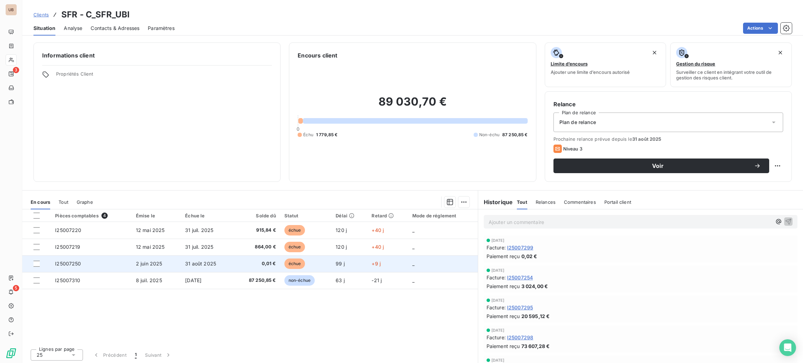
click at [200, 261] on span "31 août 2025" at bounding box center [200, 264] width 31 height 6
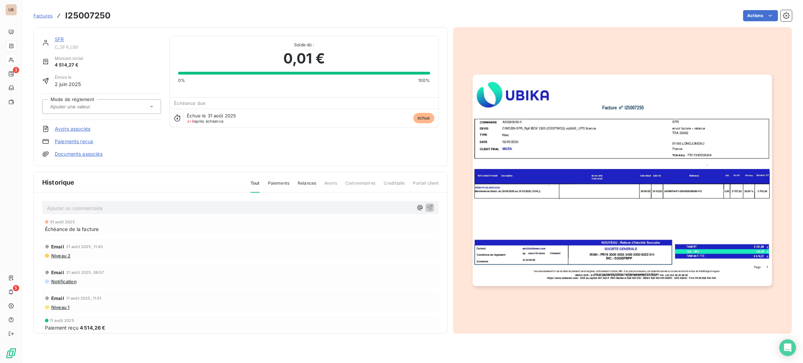
click at [534, 176] on img "button" at bounding box center [622, 181] width 299 height 212
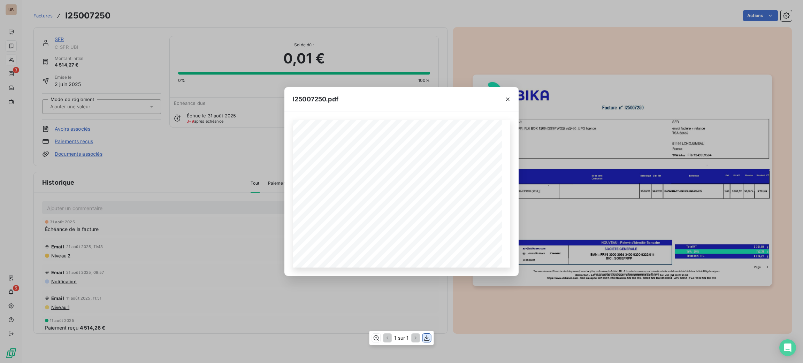
click at [426, 341] on icon "button" at bounding box center [427, 338] width 6 height 6
click at [515, 99] on div at bounding box center [508, 99] width 22 height 24
click at [509, 98] on icon "button" at bounding box center [507, 99] width 7 height 7
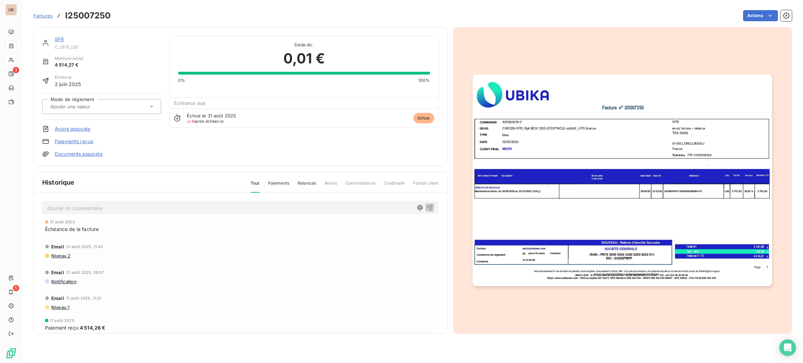
click at [522, 198] on img "button" at bounding box center [622, 181] width 299 height 212
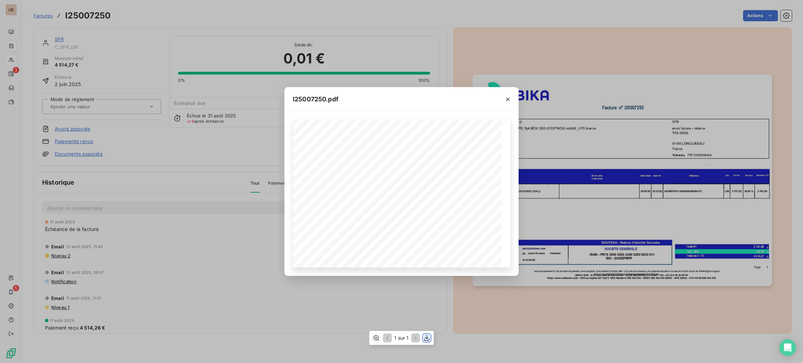
click at [426, 336] on icon "button" at bounding box center [427, 338] width 6 height 6
click at [507, 96] on icon "button" at bounding box center [507, 99] width 7 height 7
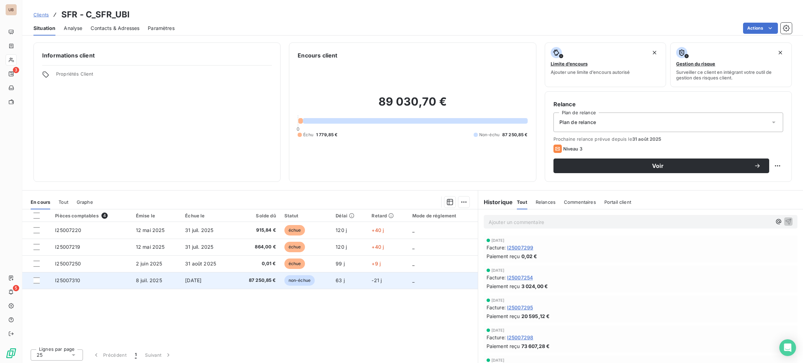
click at [191, 286] on td "[DATE]" at bounding box center [207, 280] width 52 height 17
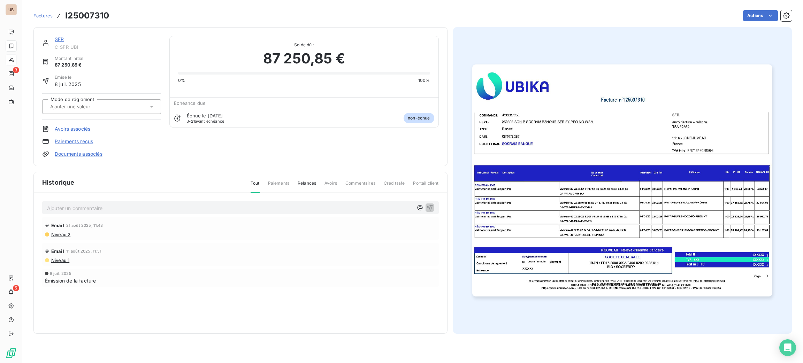
click at [608, 144] on img "button" at bounding box center [622, 180] width 300 height 232
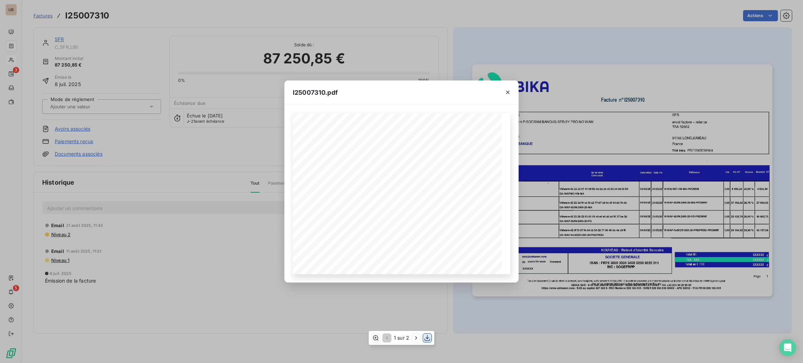
click at [425, 338] on icon "button" at bounding box center [427, 338] width 7 height 7
drag, startPoint x: 514, startPoint y: 95, endPoint x: 503, endPoint y: 90, distance: 12.0
click at [511, 94] on div at bounding box center [508, 93] width 22 height 24
click at [503, 90] on button "button" at bounding box center [507, 92] width 11 height 11
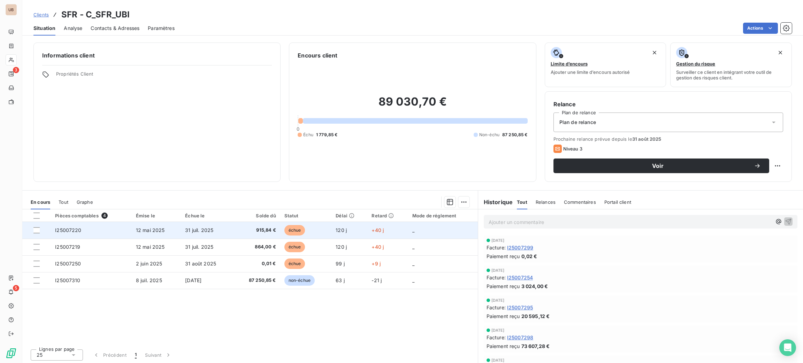
click at [210, 233] on span "31 juil. 2025" at bounding box center [199, 230] width 28 height 6
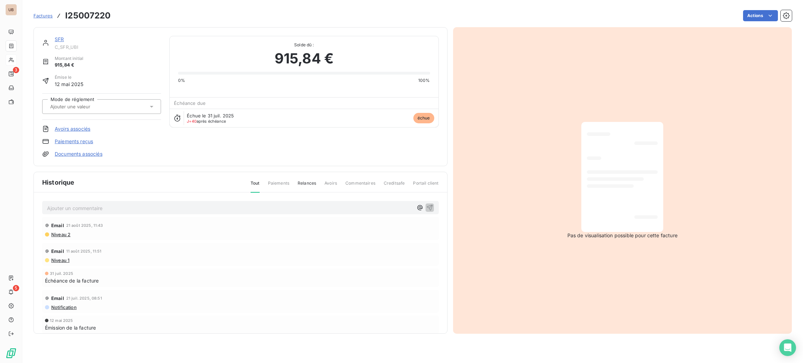
click at [170, 215] on div "Ajouter un commentaire ﻿ Email [DATE] 11:43 Niveau 2 Email [DATE] 11:51 Niveau …" at bounding box center [240, 273] width 413 height 161
click at [168, 206] on p "Ajouter un commentaire ﻿" at bounding box center [230, 208] width 366 height 9
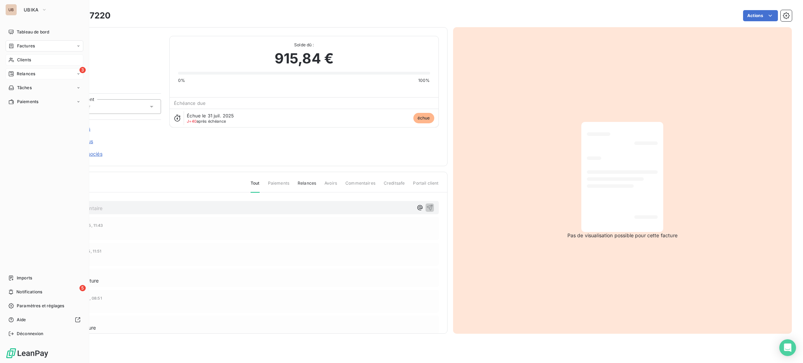
click at [20, 75] on span "Relances" at bounding box center [26, 74] width 18 height 6
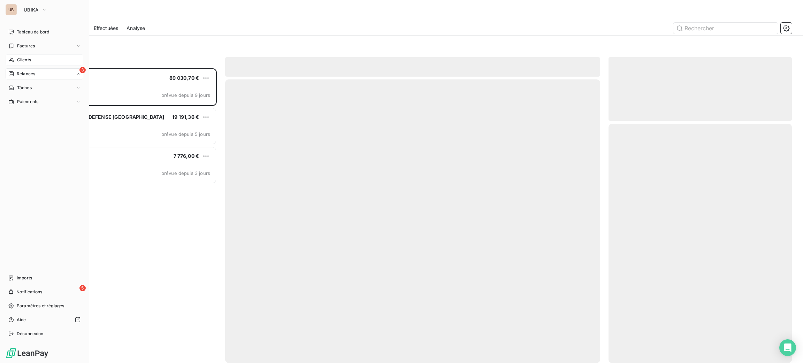
scroll to position [287, 175]
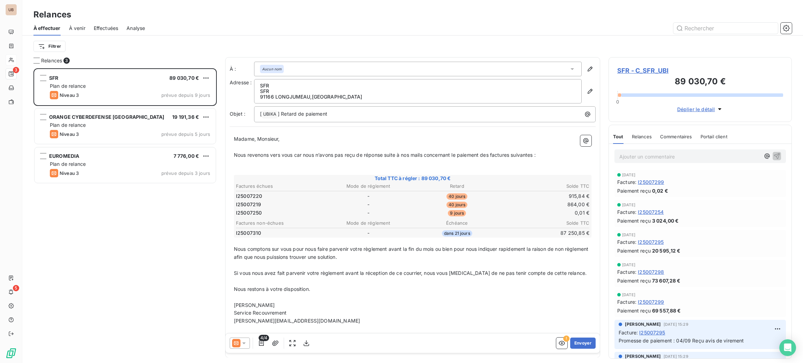
click at [650, 67] on span "SFR - C_SFR_UBI" at bounding box center [700, 70] width 166 height 9
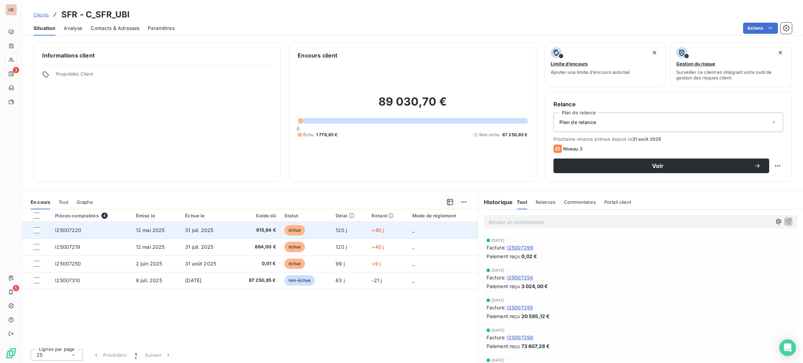
click at [253, 226] on td "915,84 €" at bounding box center [256, 230] width 47 height 17
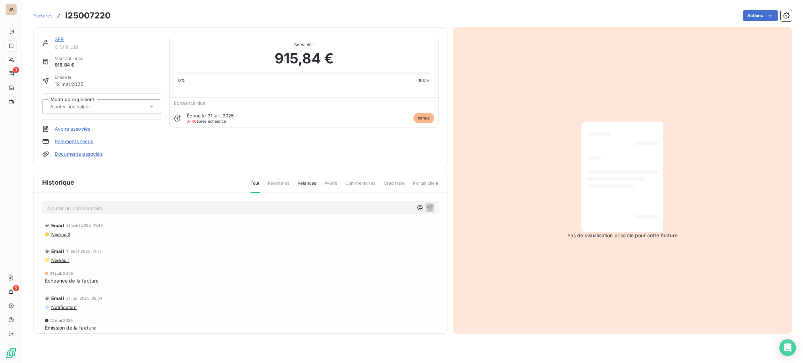
click at [239, 205] on p "Ajouter un commentaire ﻿" at bounding box center [230, 208] width 366 height 9
drag, startPoint x: 282, startPoint y: 209, endPoint x: 30, endPoint y: 206, distance: 252.1
click at [30, 206] on section "Factures I25007220 Actions SFR C_SFR_UBI Montant initial 915,84 € Émise le [DAT…" at bounding box center [412, 181] width 781 height 363
copy span "09/09 j'adresse tableau excel + facture à la compta SFR pour retour suite factu…"
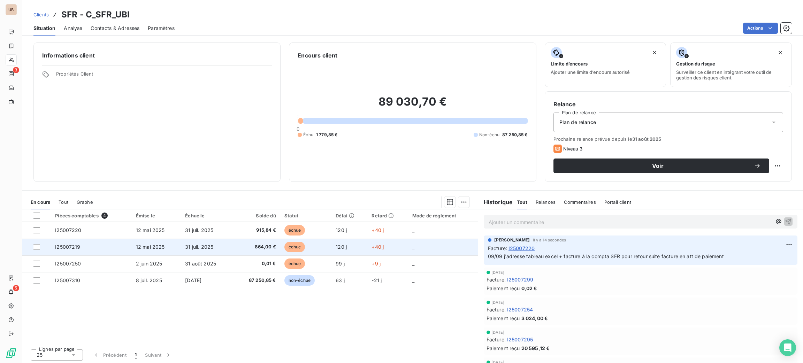
click at [176, 249] on td "12 mai 2025" at bounding box center [156, 247] width 49 height 17
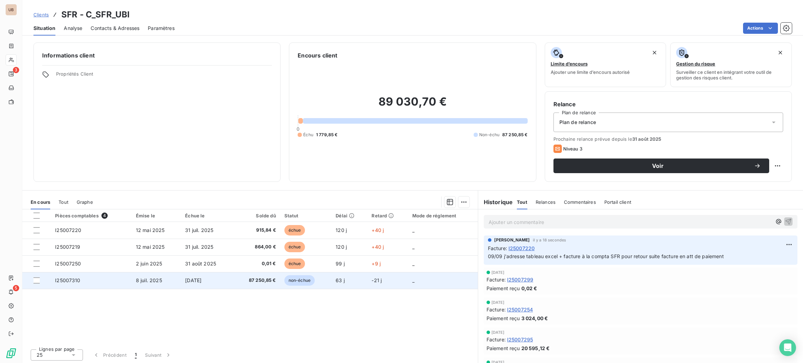
click at [222, 286] on td "[DATE]" at bounding box center [207, 280] width 52 height 17
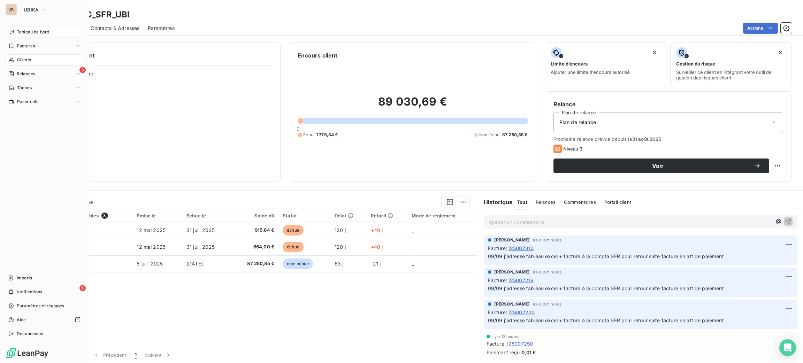
click at [22, 30] on span "Tableau de bord" at bounding box center [33, 32] width 32 height 6
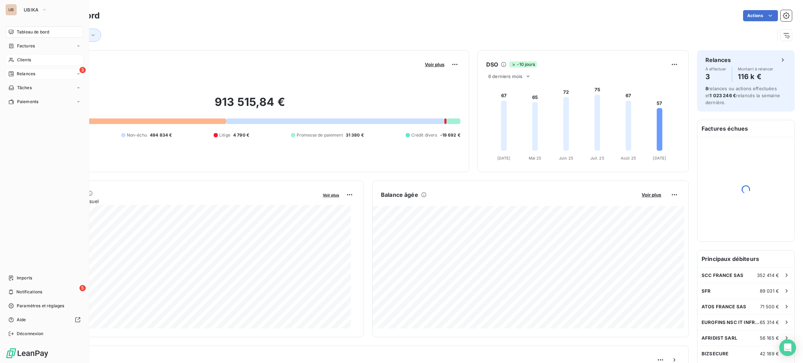
click at [37, 78] on div "3 Relances" at bounding box center [45, 73] width 78 height 11
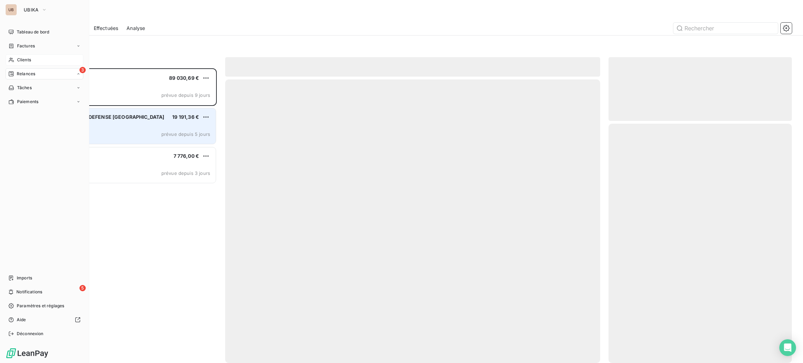
scroll to position [287, 175]
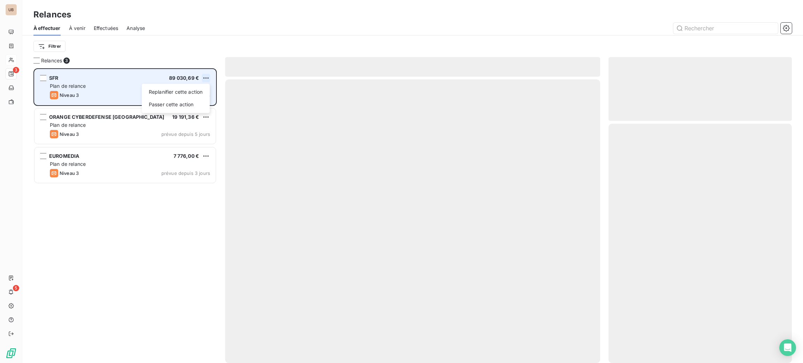
click at [206, 75] on html "UB 3 5 Relances À effectuer À venir Effectuées Analyse Filtrer Relances 3 SFR 8…" at bounding box center [401, 181] width 803 height 363
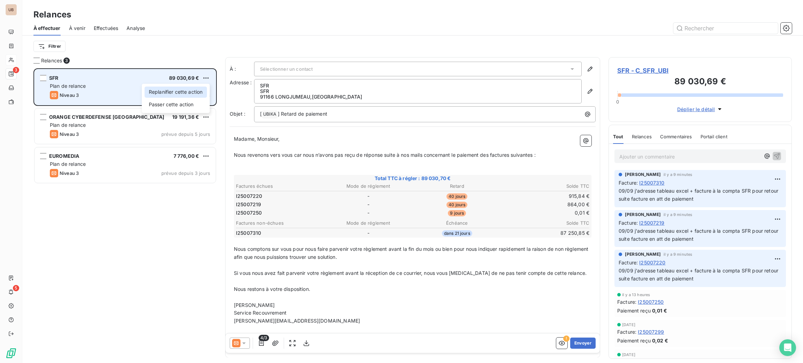
click at [202, 90] on div "Replanifier cette action" at bounding box center [176, 91] width 62 height 11
select select "8"
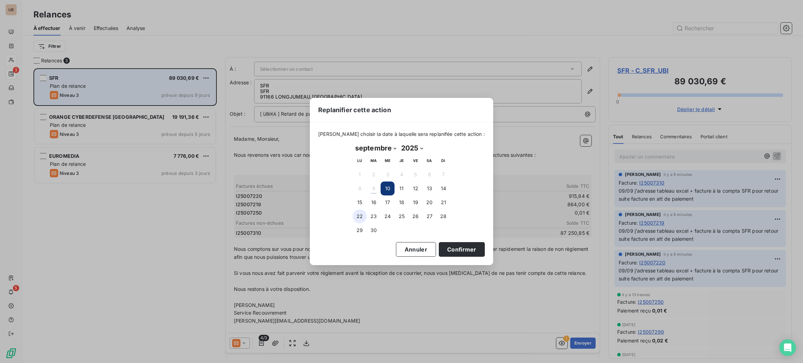
click at [363, 213] on button "22" at bounding box center [360, 217] width 14 height 14
click at [443, 249] on button "Confirmer" at bounding box center [462, 249] width 46 height 15
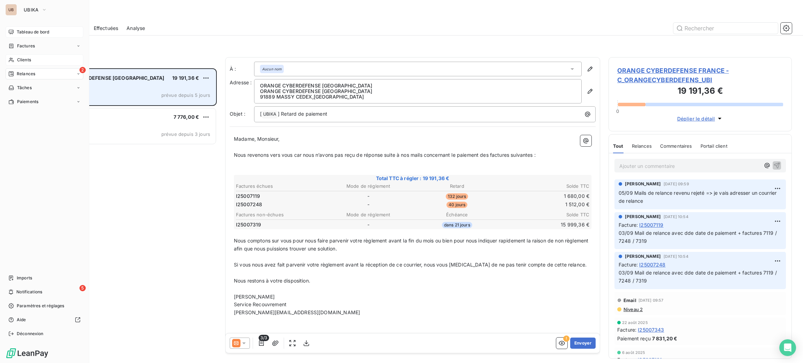
drag, startPoint x: 31, startPoint y: 33, endPoint x: 35, endPoint y: 35, distance: 4.3
click at [32, 33] on span "Tableau de bord" at bounding box center [33, 32] width 32 height 6
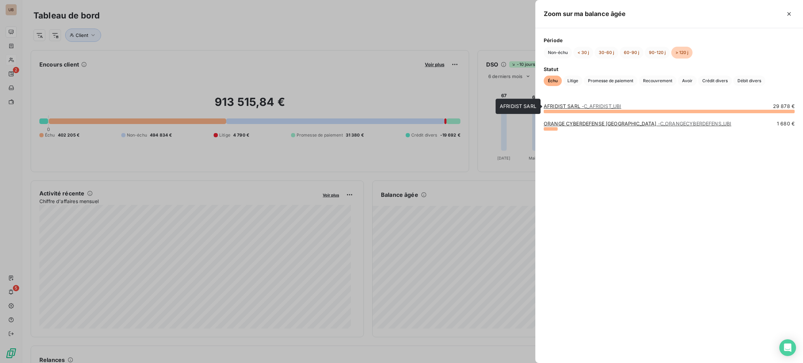
click at [581, 104] on link "AFRIDIST SARL - C_AFRIDIST_UBI" at bounding box center [582, 106] width 77 height 6
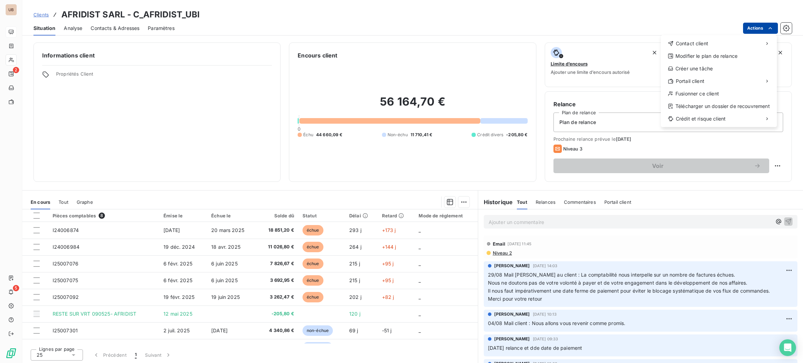
click at [757, 22] on html "UB 2 5 Clients AFRIDIST SARL - C_AFRIDIST_UBI Situation Analyse Contacts & Adre…" at bounding box center [401, 181] width 803 height 363
click at [631, 50] on div "Envoyer un email" at bounding box center [608, 46] width 93 height 11
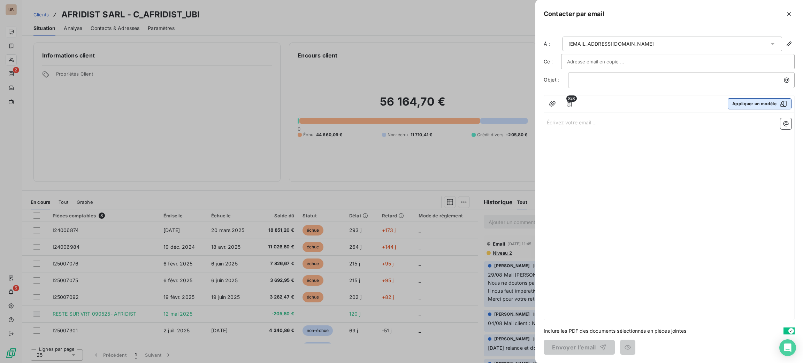
click at [743, 101] on button "Appliquer un modèle" at bounding box center [760, 103] width 64 height 11
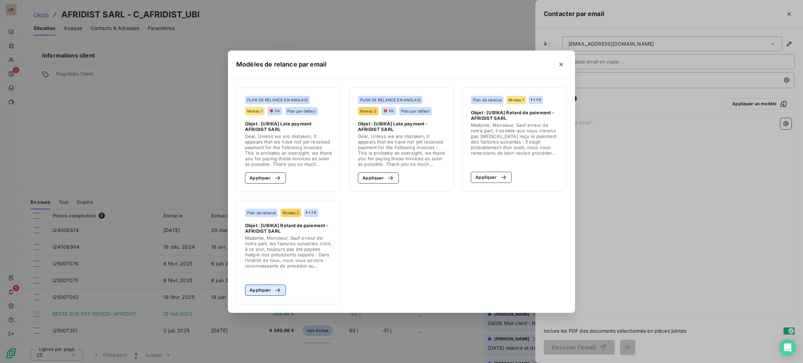
click at [273, 284] on section "Plan de relance Niveau 2 FR Objet : [UBIKA] Retard de paiement - AFRIDIST SARL …" at bounding box center [288, 252] width 105 height 105
click at [273, 285] on button "Appliquer" at bounding box center [265, 290] width 41 height 11
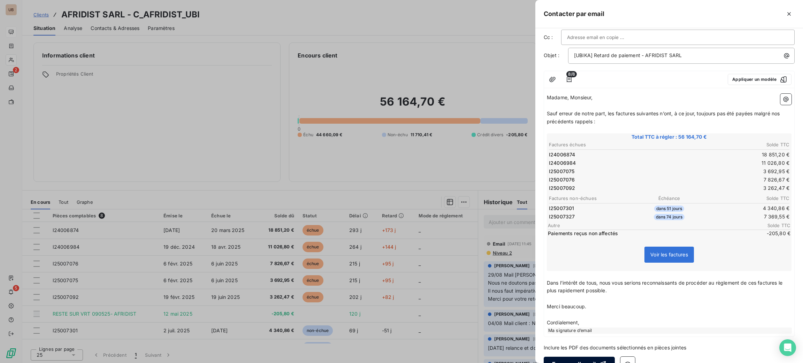
scroll to position [37, 0]
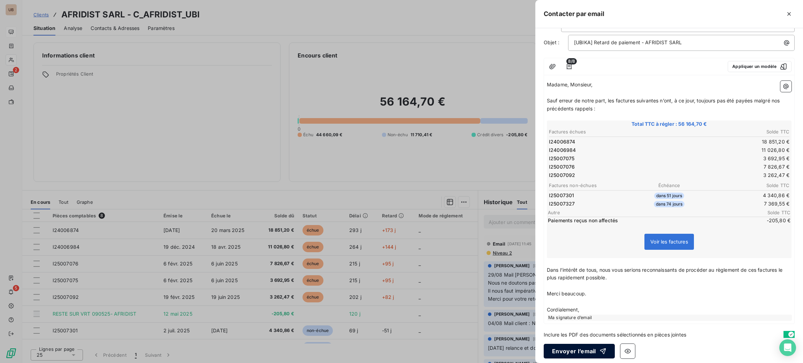
click at [583, 351] on button "Envoyer l’email" at bounding box center [579, 351] width 71 height 15
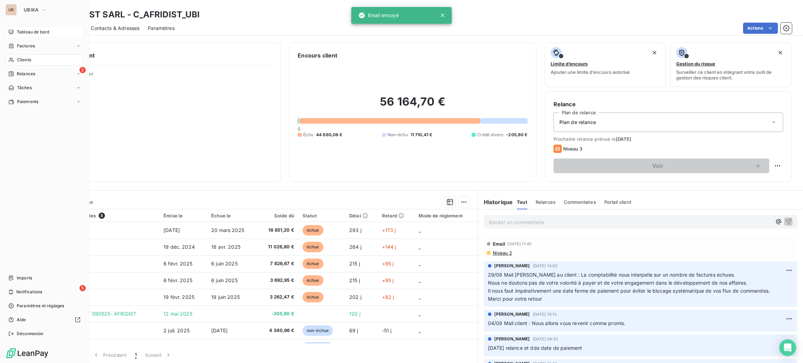
click at [35, 31] on span "Tableau de bord" at bounding box center [33, 32] width 32 height 6
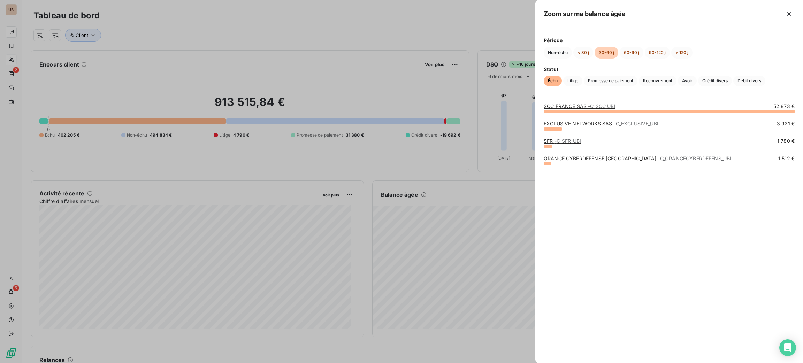
click at [614, 124] on span "- C_EXCLUSIVE_UBI" at bounding box center [636, 124] width 45 height 6
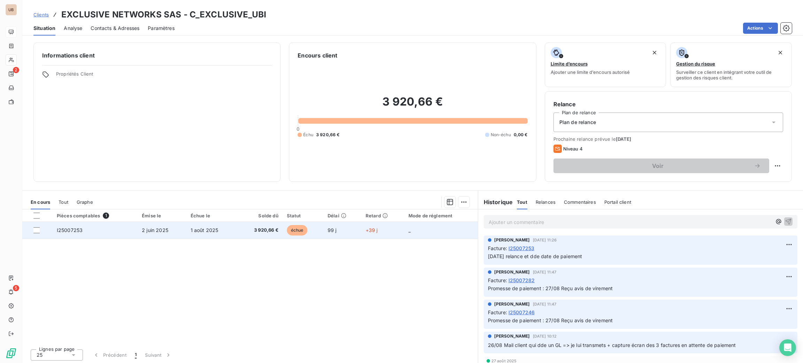
click at [188, 231] on td "1 août 2025" at bounding box center [212, 230] width 51 height 17
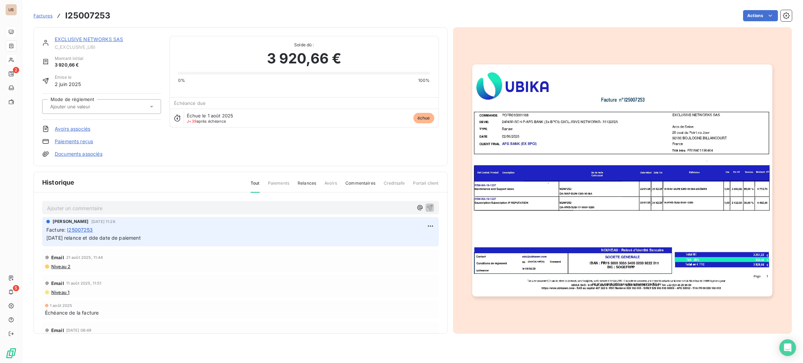
click at [89, 42] on link "EXCLUSIVE NETWORKS SAS" at bounding box center [89, 39] width 68 height 6
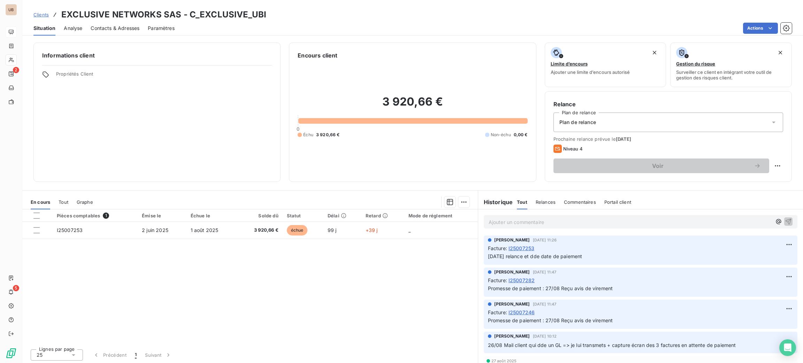
click at [133, 31] on span "Contacts & Adresses" at bounding box center [115, 28] width 49 height 7
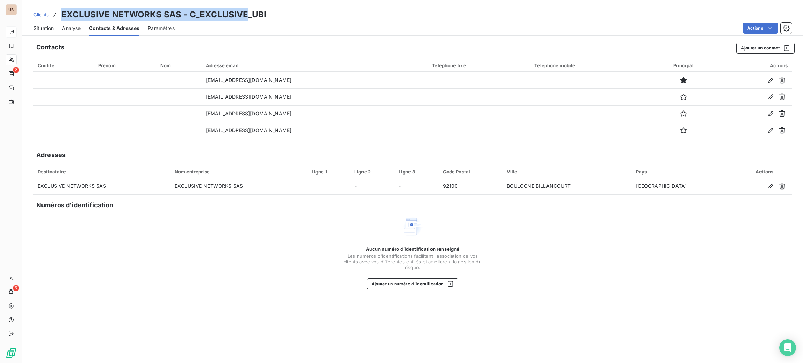
drag, startPoint x: 245, startPoint y: 12, endPoint x: 60, endPoint y: 7, distance: 185.5
click at [60, 7] on div "Clients EXCLUSIVE NETWORKS SAS - C_EXCLUSIVE_UBI Situation Analyse Contacts & A…" at bounding box center [412, 18] width 781 height 36
drag, startPoint x: 70, startPoint y: 10, endPoint x: 120, endPoint y: 156, distance: 154.3
click at [159, 220] on div "Aucun numéro d’identification renseigné Les numéros d'identifications faciliten…" at bounding box center [412, 253] width 759 height 74
click at [41, 29] on span "Situation" at bounding box center [43, 28] width 20 height 7
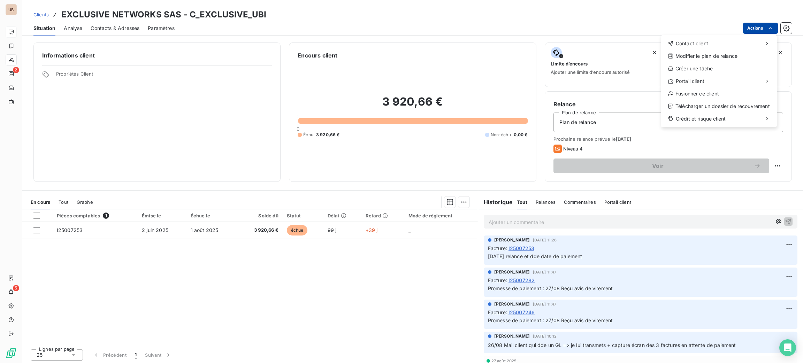
click at [760, 23] on html "UB 2 5 Clients EXCLUSIVE NETWORKS SAS - C_EXCLUSIVE_UBI Situation Analyse Conta…" at bounding box center [401, 181] width 803 height 363
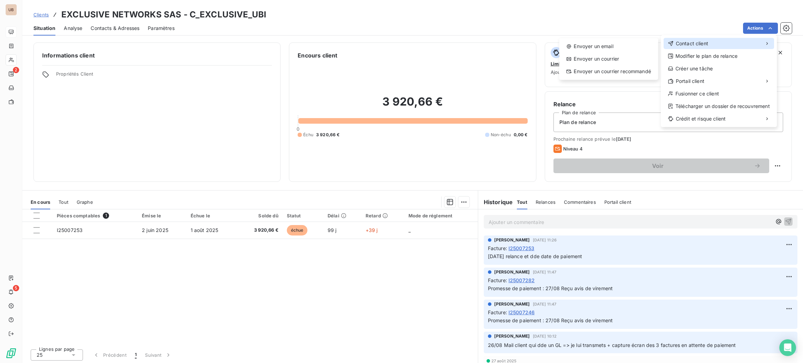
click at [713, 44] on div "Contact client" at bounding box center [719, 43] width 111 height 11
click at [615, 47] on div "Envoyer un email" at bounding box center [608, 46] width 93 height 11
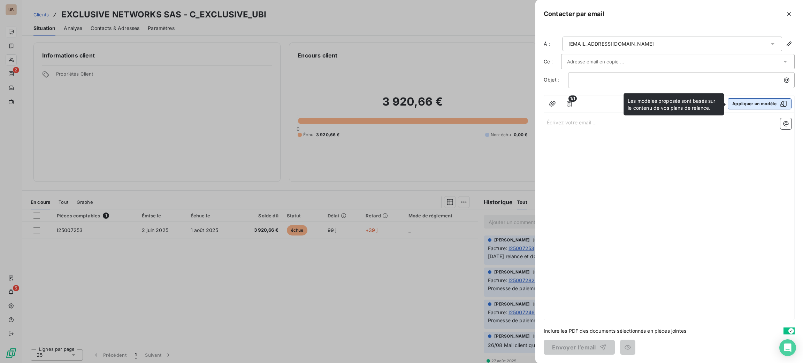
click at [748, 102] on button "Appliquer un modèle" at bounding box center [760, 103] width 64 height 11
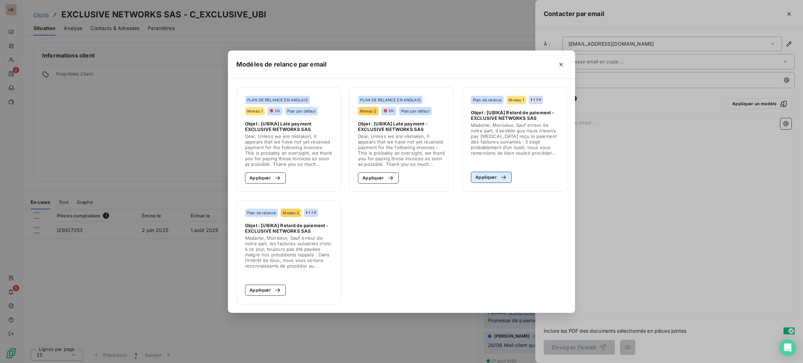
click at [489, 177] on button "Appliquer" at bounding box center [491, 177] width 41 height 11
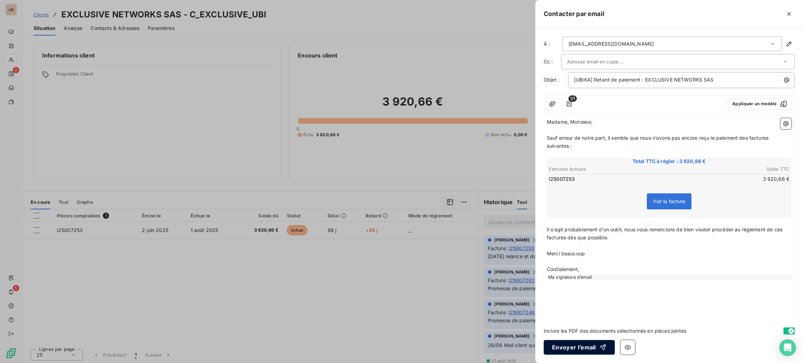
click at [589, 346] on button "Envoyer l’email" at bounding box center [579, 347] width 71 height 15
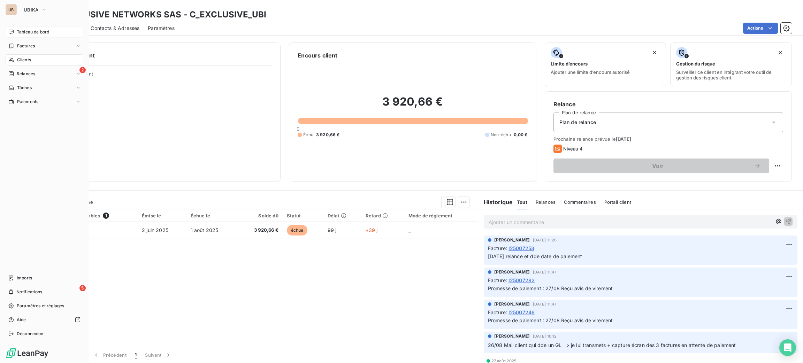
click at [30, 33] on span "Tableau de bord" at bounding box center [33, 32] width 32 height 6
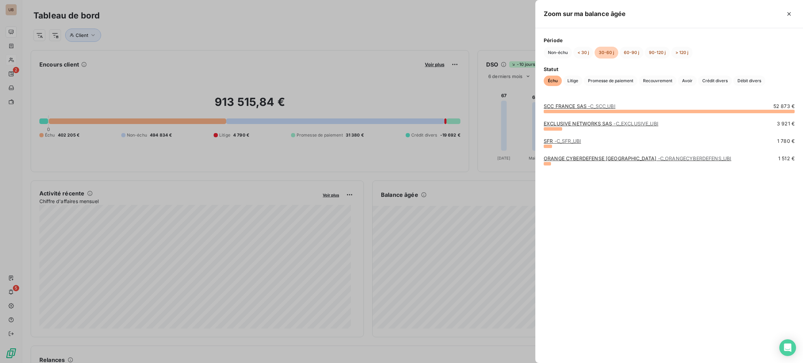
click at [568, 109] on div "SCC FRANCE SAS - C_SCC_UBI" at bounding box center [580, 106] width 72 height 7
drag, startPoint x: 561, startPoint y: 99, endPoint x: 567, endPoint y: 109, distance: 12.2
click at [564, 104] on div "SCC FRANCE SAS - C_SCC_UBI 52 873 € EXCLUSIVE NETWORKS SAS - C_EXCLUSIVE_UBI 3 …" at bounding box center [669, 228] width 268 height 269
click at [569, 112] on div at bounding box center [669, 111] width 251 height 3
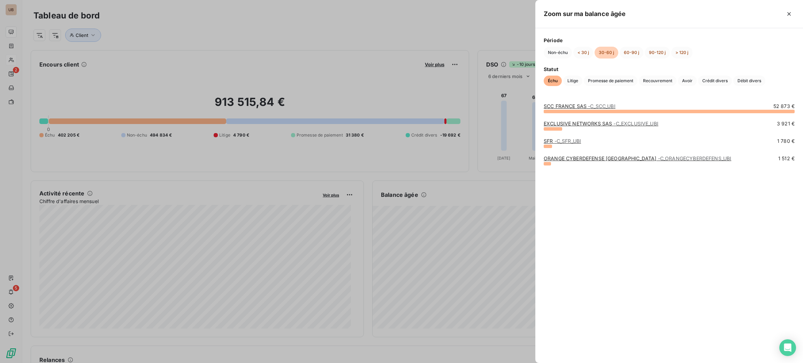
click at [564, 104] on link "SCC FRANCE SAS - C_SCC_UBI" at bounding box center [580, 106] width 72 height 6
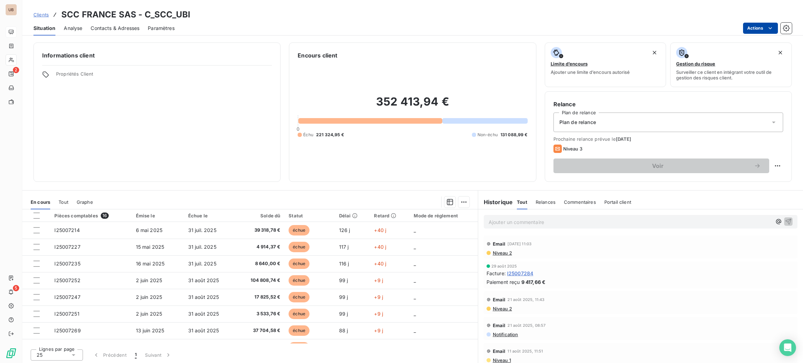
click at [760, 29] on html "UB 2 5 Clients SCC FRANCE SAS - C_SCC_UBI Situation Analyse Contacts & Adresses…" at bounding box center [401, 181] width 803 height 363
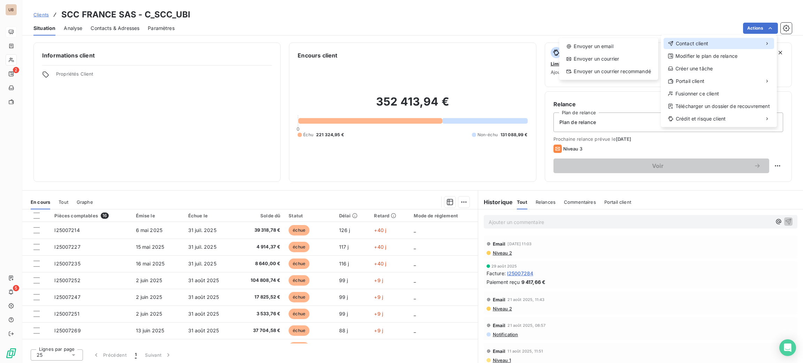
drag, startPoint x: 716, startPoint y: 44, endPoint x: 702, endPoint y: 45, distance: 14.4
click at [716, 44] on div "Contact client" at bounding box center [719, 43] width 111 height 11
click at [626, 47] on div "Envoyer un email" at bounding box center [608, 46] width 93 height 11
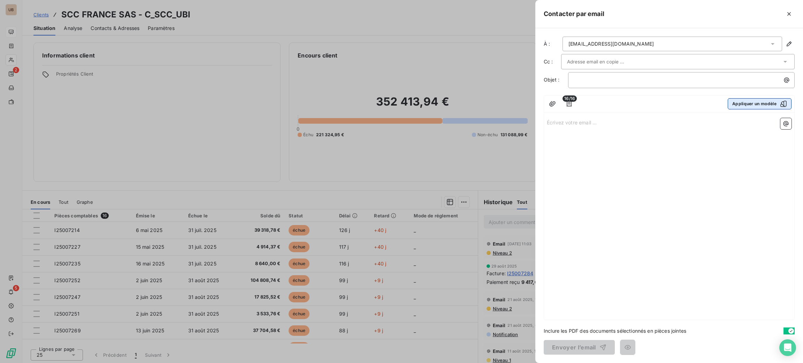
click at [739, 104] on button "Appliquer un modèle" at bounding box center [760, 103] width 64 height 11
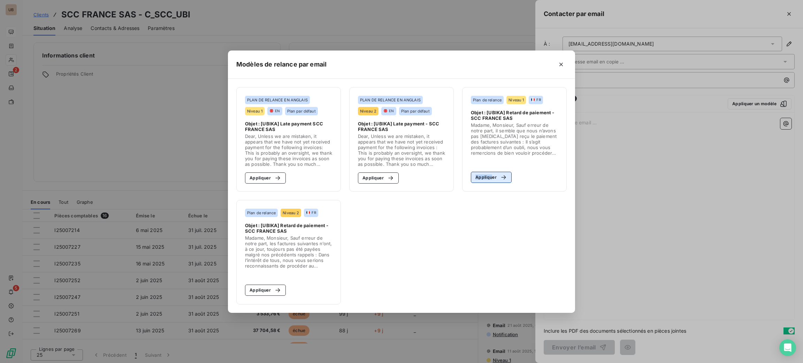
drag, startPoint x: 488, startPoint y: 166, endPoint x: 493, endPoint y: 172, distance: 7.4
click at [493, 172] on section "Plan de relance Niveau 1 FR Objet : [UBIKA] Retard de paiement - SCC FRANCE SAS…" at bounding box center [514, 139] width 105 height 105
click at [493, 172] on button "Appliquer" at bounding box center [491, 177] width 41 height 11
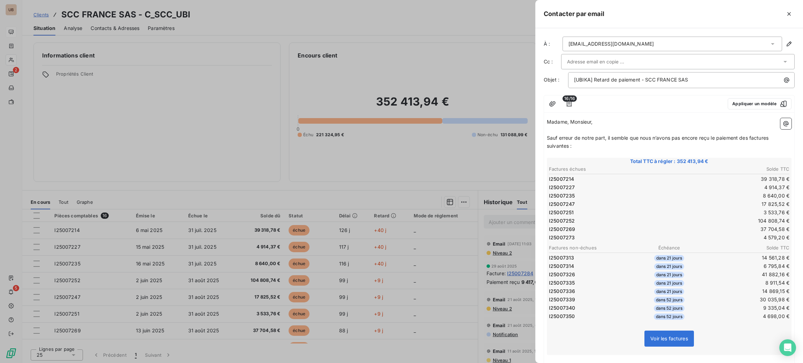
scroll to position [95, 0]
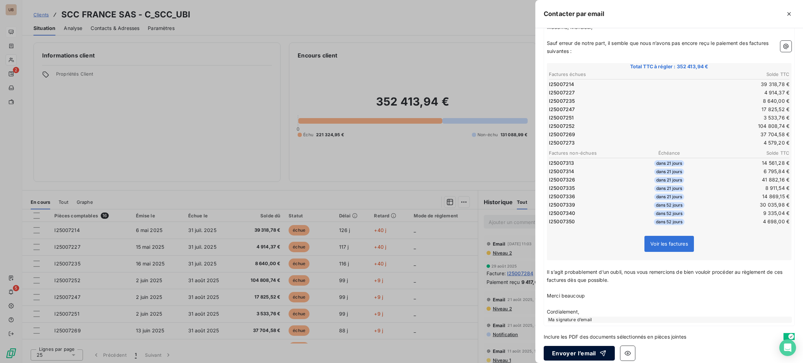
click at [584, 349] on button "Envoyer l’email" at bounding box center [579, 353] width 71 height 15
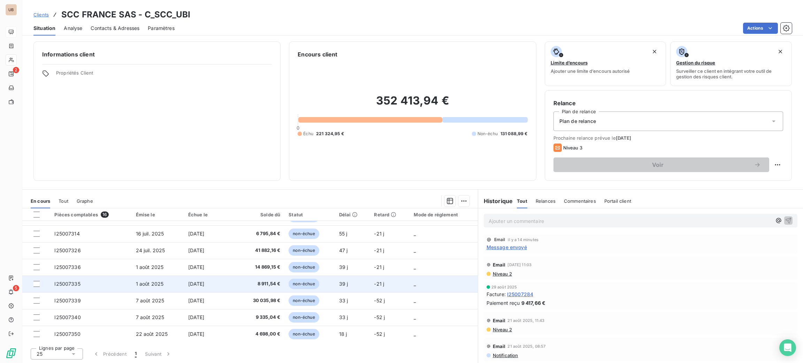
scroll to position [0, 0]
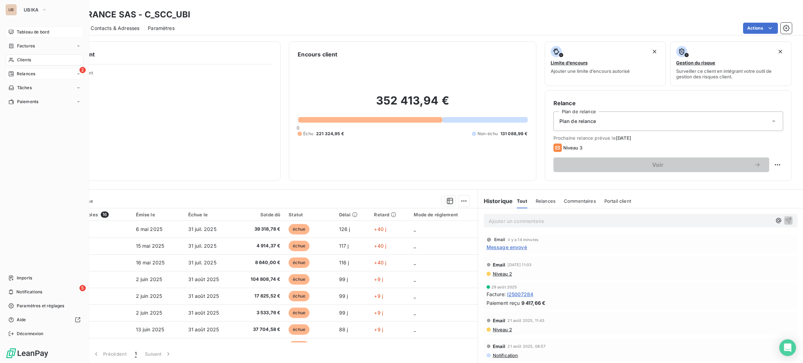
click at [32, 77] on div "2 Relances" at bounding box center [45, 73] width 78 height 11
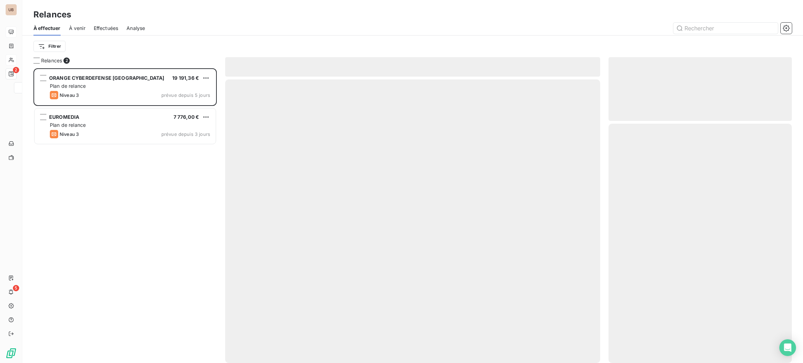
scroll to position [287, 175]
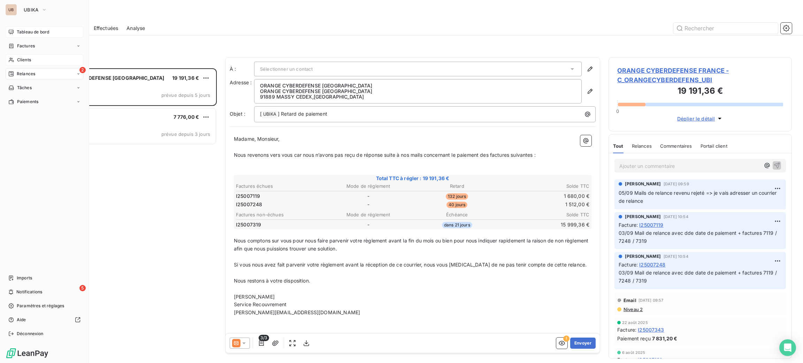
click at [32, 16] on div "UB UBIKA Tableau de bord Factures Clients 2 Relances Tâches Paiements Imports 5…" at bounding box center [44, 181] width 89 height 363
click at [34, 7] on span "UBIKA" at bounding box center [31, 10] width 15 height 6
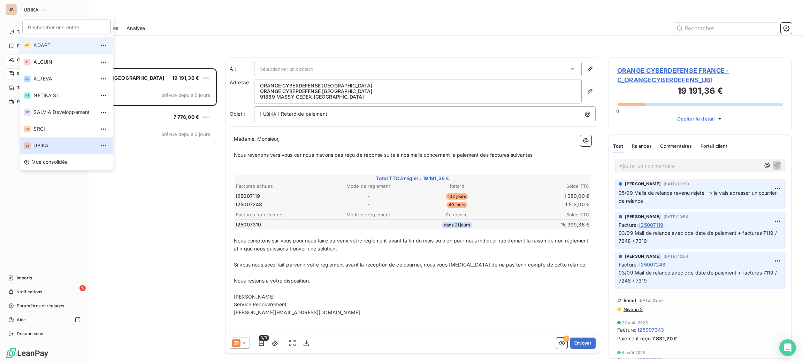
click at [61, 49] on span "ADAPT" at bounding box center [64, 45] width 62 height 7
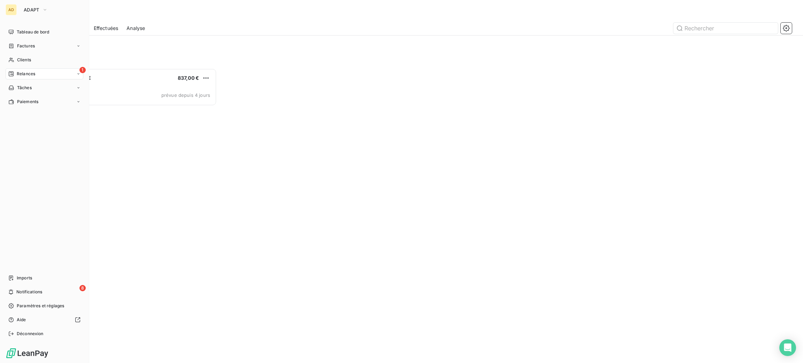
scroll to position [287, 175]
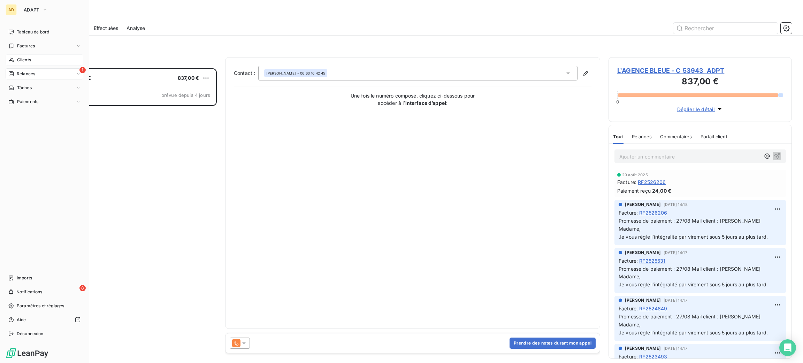
click at [18, 62] on span "Clients" at bounding box center [24, 60] width 14 height 6
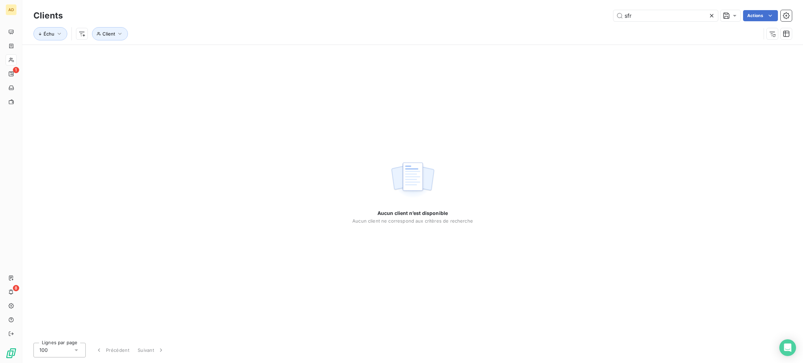
drag, startPoint x: 644, startPoint y: 17, endPoint x: 583, endPoint y: 24, distance: 61.1
click at [585, 25] on div "Clients sfr Actions Échu Client" at bounding box center [412, 26] width 759 height 36
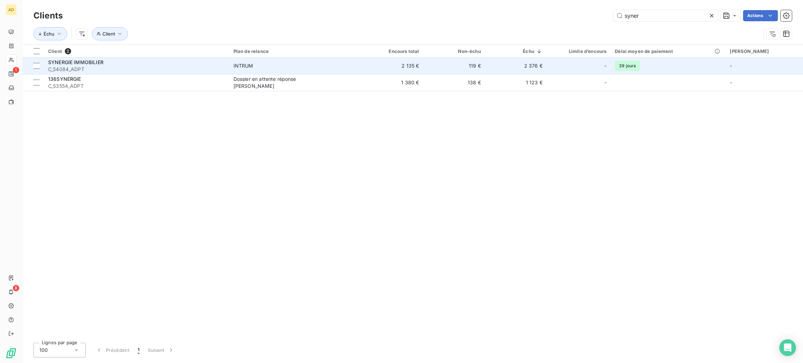
type input "syner"
click at [160, 70] on span "C_54084_ADPT" at bounding box center [136, 69] width 177 height 7
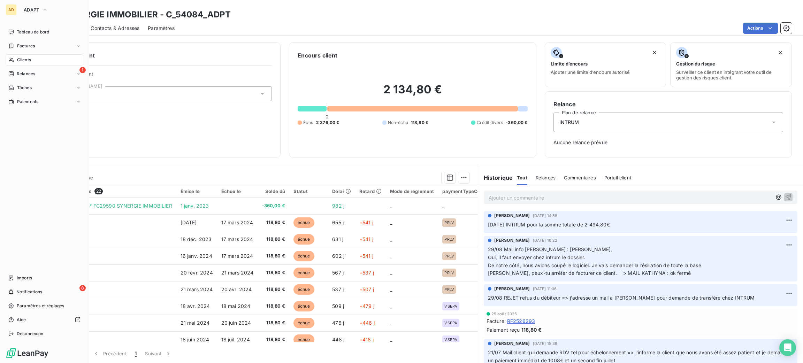
click at [20, 60] on span "Clients" at bounding box center [24, 60] width 14 height 6
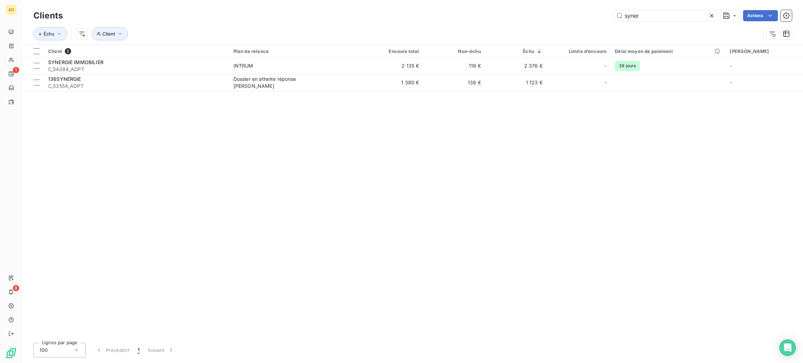
drag, startPoint x: 650, startPoint y: 17, endPoint x: 565, endPoint y: 10, distance: 85.3
click at [571, 21] on div "syner Actions" at bounding box center [431, 15] width 721 height 11
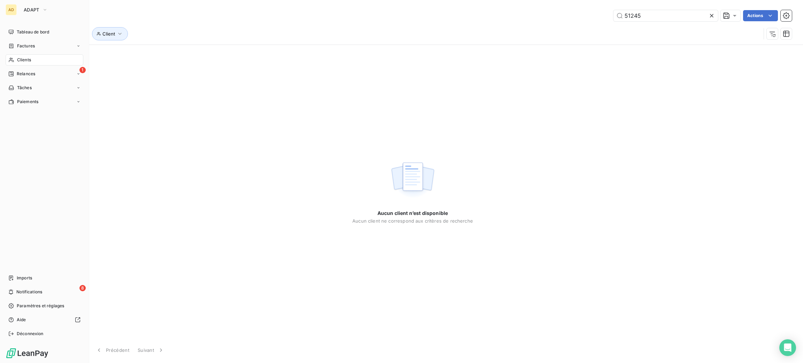
type input "51245"
click at [53, 8] on div "ADAPT" at bounding box center [51, 9] width 63 height 11
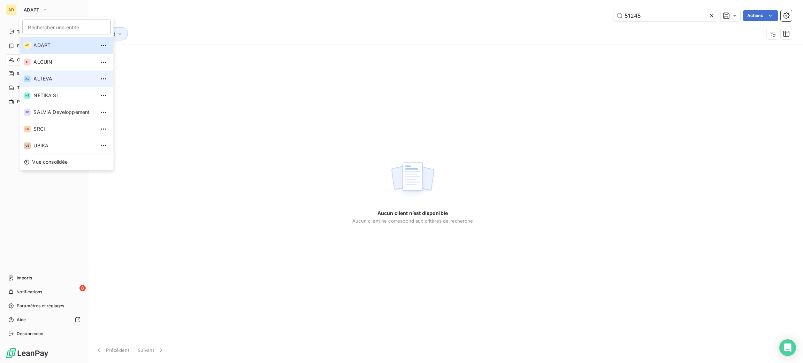
click at [58, 81] on span "ALTEVA" at bounding box center [64, 78] width 62 height 7
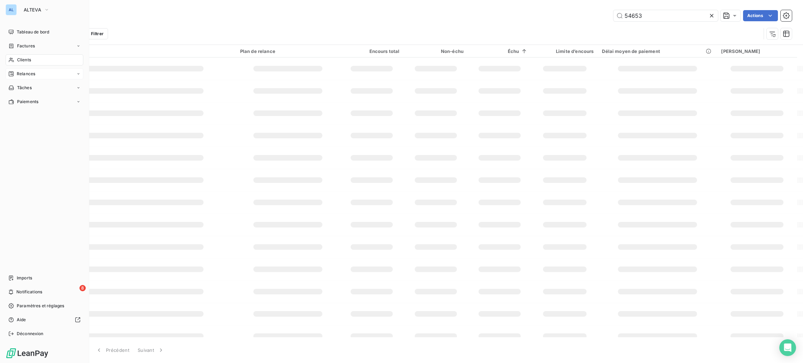
type input "51245"
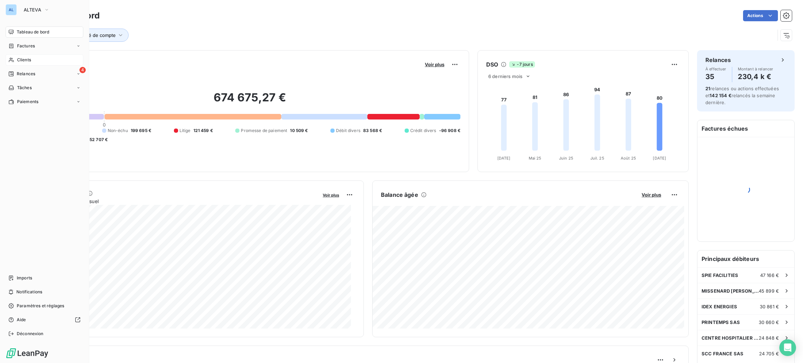
click at [29, 60] on span "Clients" at bounding box center [24, 60] width 14 height 6
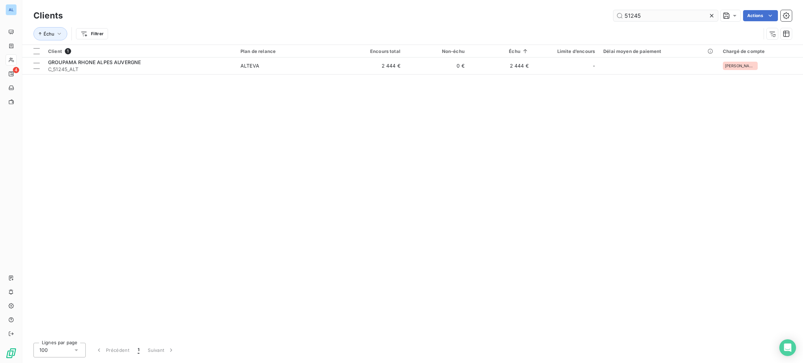
click at [656, 14] on input "51245" at bounding box center [666, 15] width 105 height 11
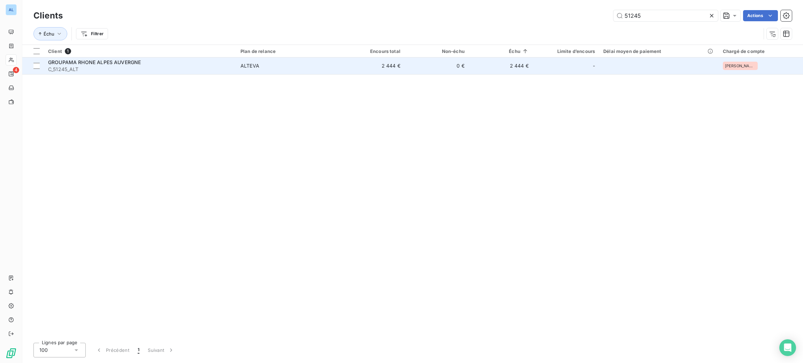
click at [136, 63] on span "GROUPAMA RHONE ALPES AUVERGNE" at bounding box center [94, 62] width 93 height 6
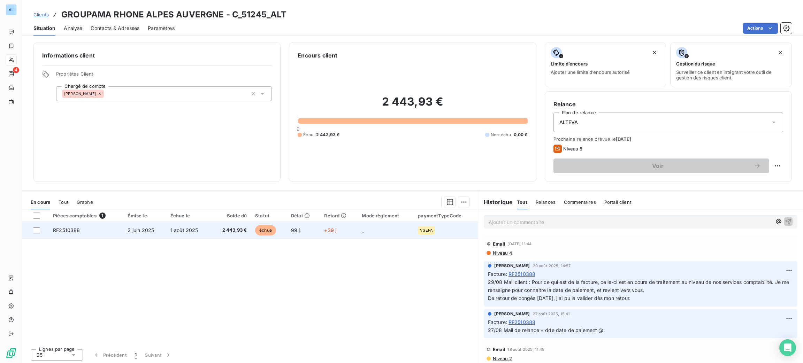
click at [200, 232] on td "1 août 2025" at bounding box center [188, 230] width 44 height 17
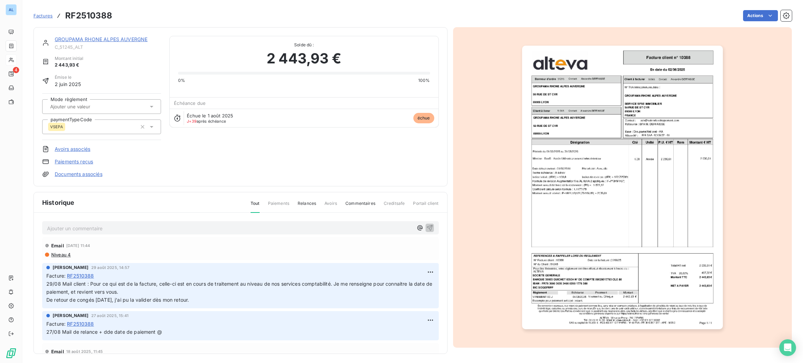
click at [117, 39] on link "GROUPAMA RHONE ALPES AUVERGNE" at bounding box center [101, 39] width 93 height 6
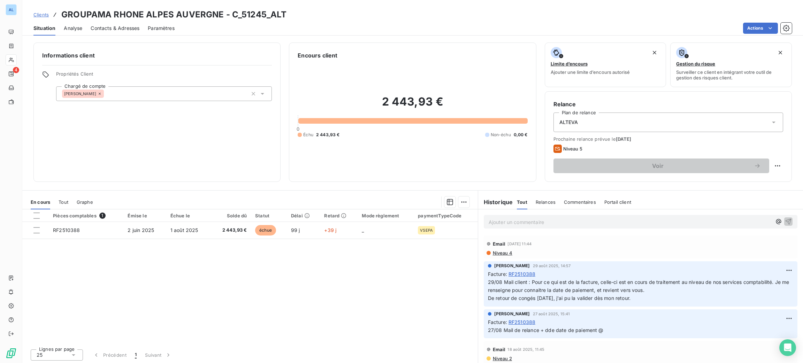
click at [118, 26] on span "Contacts & Adresses" at bounding box center [115, 28] width 49 height 7
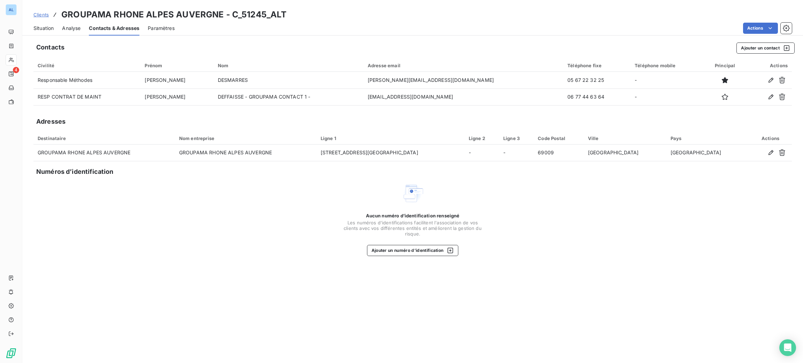
click at [50, 26] on span "Situation" at bounding box center [43, 28] width 20 height 7
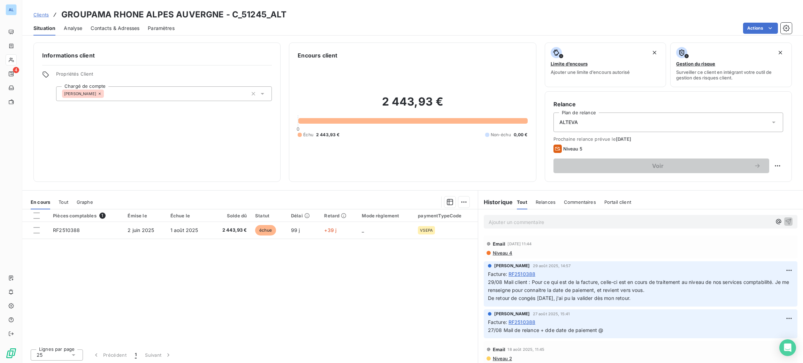
click at [101, 21] on div "Contacts & Adresses" at bounding box center [115, 28] width 49 height 15
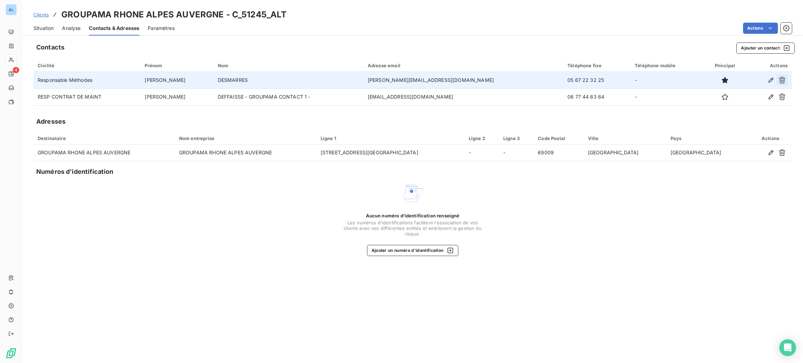
click at [781, 78] on icon "button" at bounding box center [782, 80] width 7 height 7
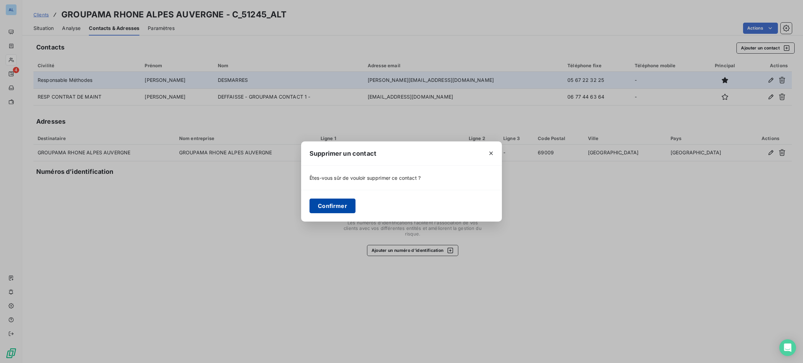
click at [347, 204] on button "Confirmer" at bounding box center [333, 206] width 46 height 15
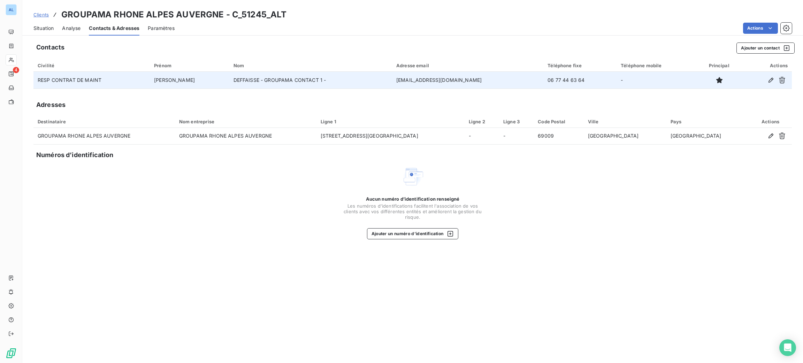
click at [50, 26] on span "Situation" at bounding box center [43, 28] width 20 height 7
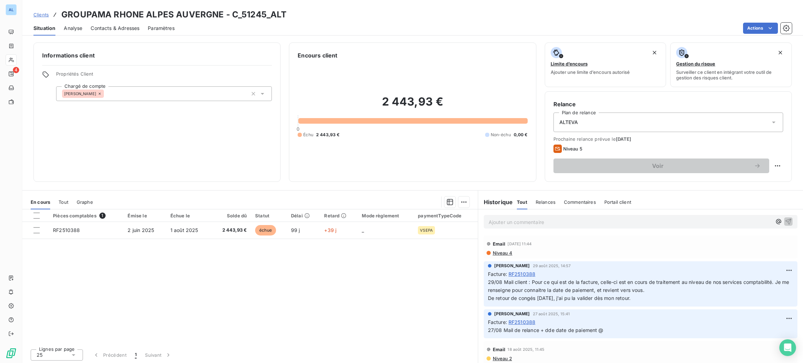
click at [104, 28] on span "Contacts & Adresses" at bounding box center [115, 28] width 49 height 7
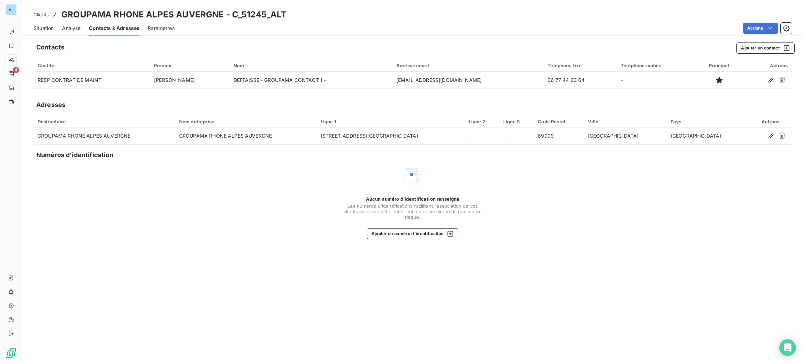
click at [50, 25] on span "Situation" at bounding box center [43, 28] width 20 height 7
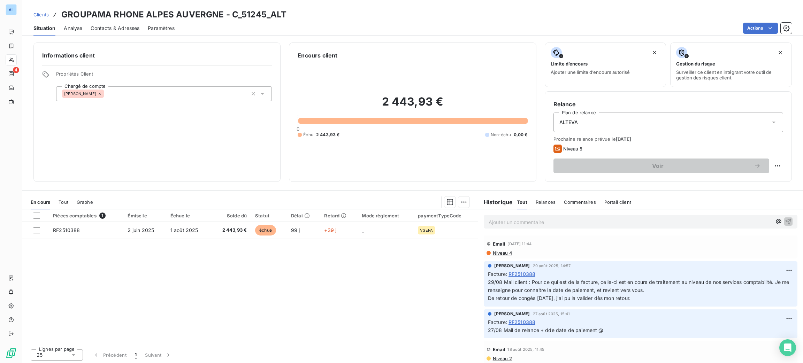
click at [120, 30] on span "Contacts & Adresses" at bounding box center [115, 28] width 49 height 7
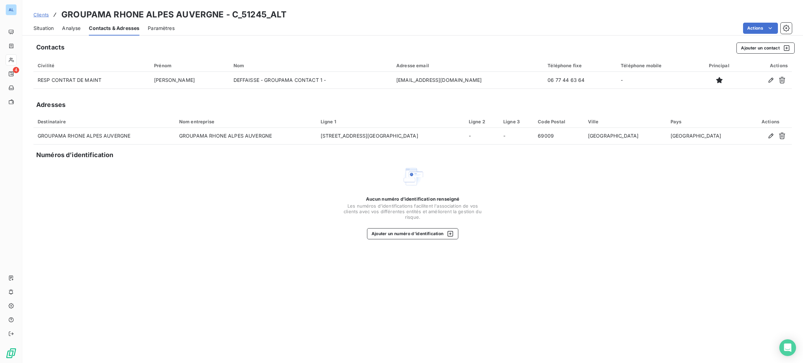
click at [46, 25] on span "Situation" at bounding box center [43, 28] width 20 height 7
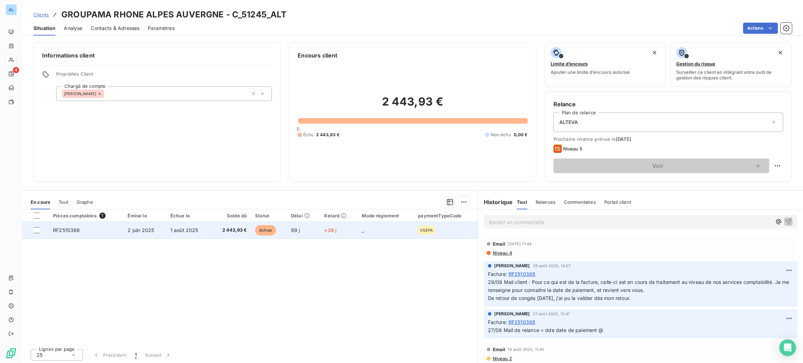
click at [325, 225] on td "+39 j" at bounding box center [339, 230] width 38 height 17
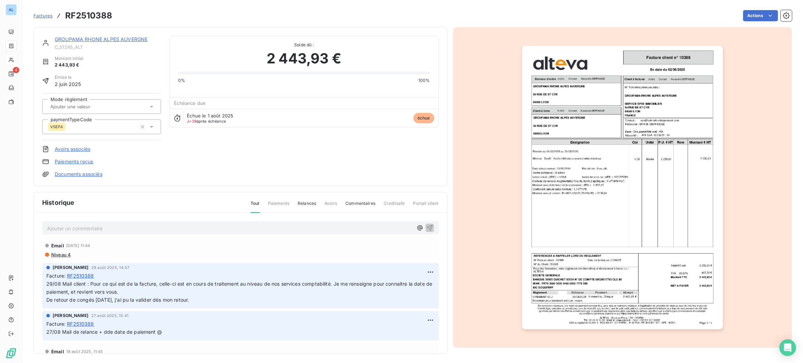
click at [198, 229] on p "Ajouter un commentaire ﻿" at bounding box center [230, 228] width 366 height 9
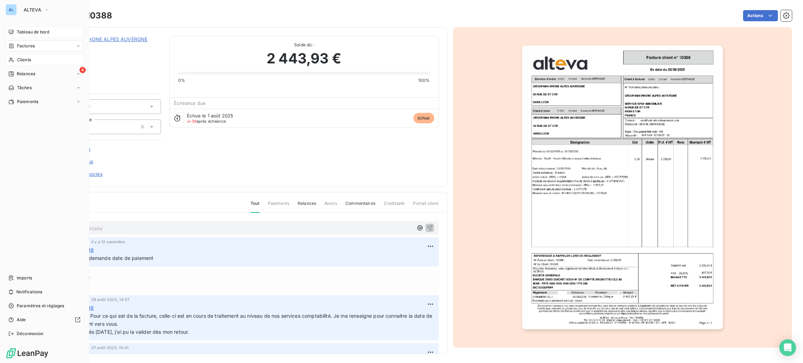
click at [13, 33] on icon at bounding box center [11, 32] width 6 height 6
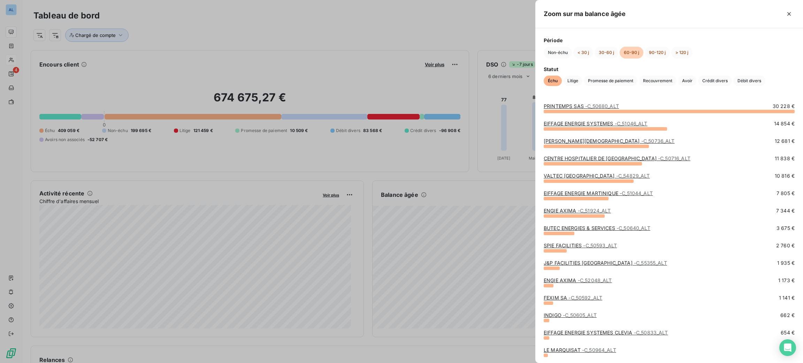
click at [582, 213] on span "- C_51924_ALT" at bounding box center [594, 211] width 33 height 6
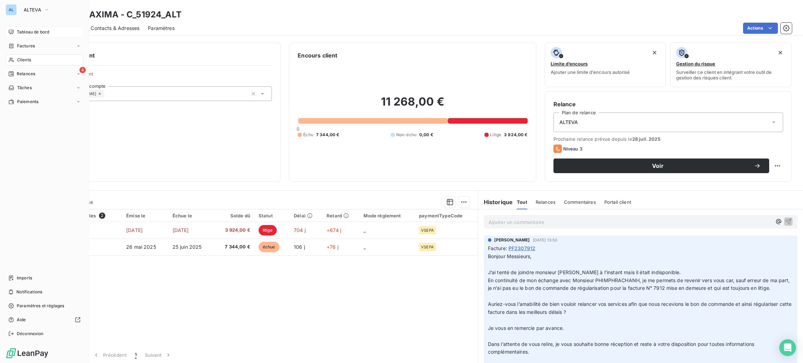
click at [29, 33] on span "Tableau de bord" at bounding box center [33, 32] width 32 height 6
